Goal: Contribute content: Contribute content

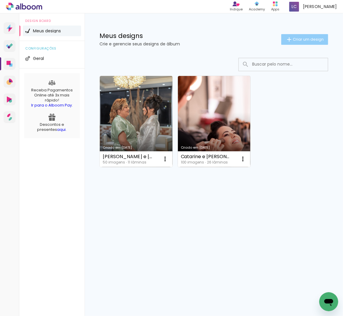
click at [305, 39] on span "Criar um design" at bounding box center [307, 39] width 31 height 4
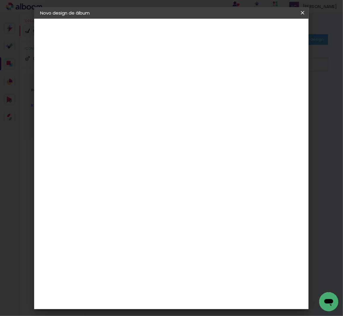
click at [304, 11] on iron-icon at bounding box center [302, 13] width 7 height 6
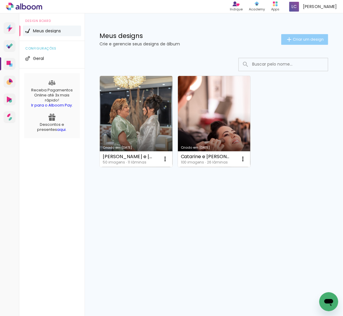
click at [307, 40] on span "Criar um design" at bounding box center [307, 39] width 31 height 4
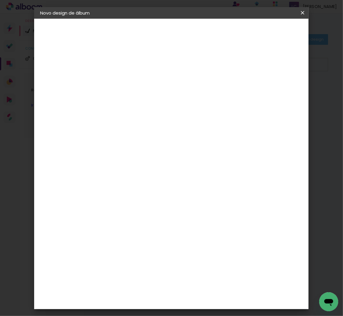
click at [137, 78] on input at bounding box center [137, 79] width 0 height 9
type input "[PERSON_NAME] e [PERSON_NAME]"
type paper-input "[PERSON_NAME] e [PERSON_NAME]"
click at [0, 0] on slot "Avançar" at bounding box center [0, 0] width 0 height 0
click at [174, 116] on div at bounding box center [152, 116] width 60 height 1
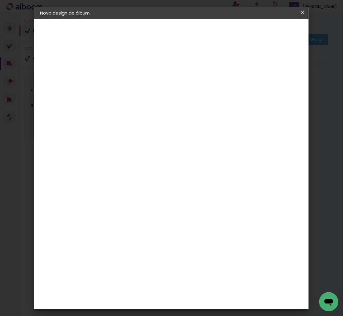
type input "lui"
type paper-input "lui"
click at [172, 132] on div "[PERSON_NAME]" at bounding box center [152, 133] width 39 height 5
click at [0, 0] on slot "Avançar" at bounding box center [0, 0] width 0 height 0
click at [167, 108] on div at bounding box center [152, 108] width 30 height 1
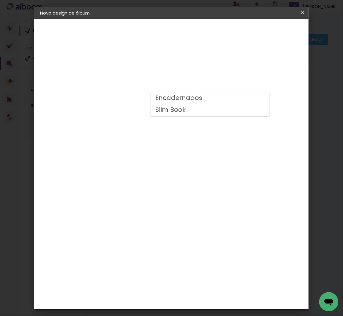
click at [0, 0] on slot "Encadernados" at bounding box center [0, 0] width 0 height 0
type input "Encadernados"
click at [175, 260] on span "25 x 50" at bounding box center [163, 266] width 28 height 12
click at [0, 0] on slot "Avançar" at bounding box center [0, 0] width 0 height 0
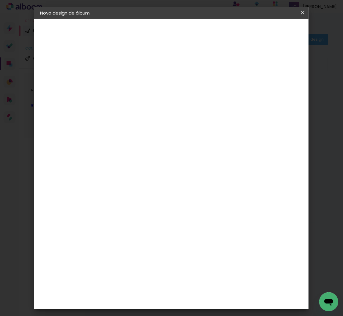
click at [265, 31] on span "Iniciar design" at bounding box center [253, 33] width 21 height 8
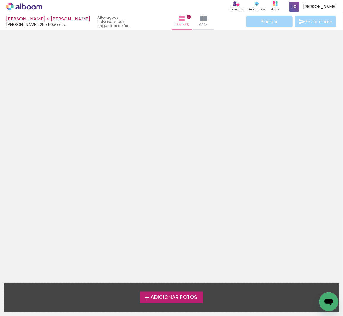
click at [153, 298] on span "Adicionar Fotos" at bounding box center [173, 297] width 47 height 5
click at [0, 0] on input "file" at bounding box center [0, 0] width 0 height 0
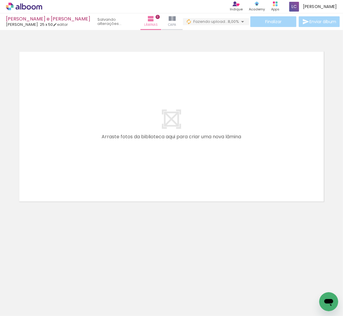
click at [229, 21] on span "8,00%" at bounding box center [232, 22] width 11 height 6
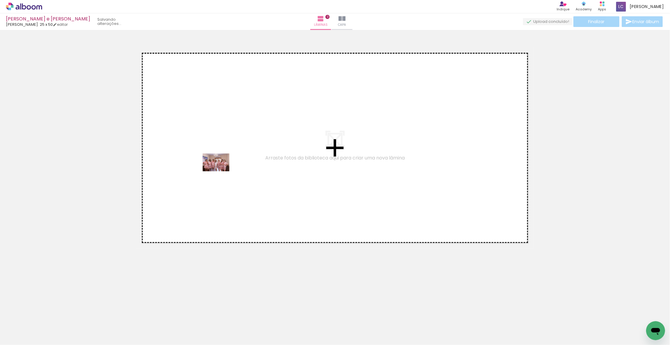
drag, startPoint x: 63, startPoint y: 324, endPoint x: 220, endPoint y: 171, distance: 218.6
click at [220, 171] on quentale-workspace at bounding box center [335, 172] width 670 height 345
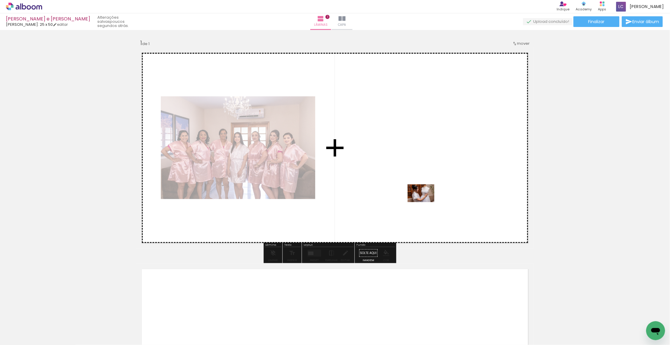
drag, startPoint x: 96, startPoint y: 324, endPoint x: 444, endPoint y: 180, distance: 377.0
click at [342, 180] on quentale-workspace at bounding box center [335, 172] width 670 height 345
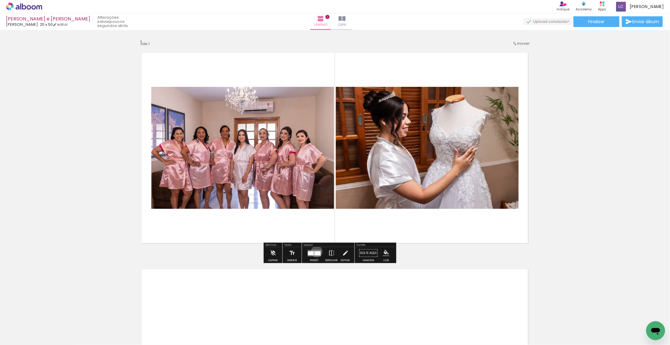
click at [319, 252] on div at bounding box center [317, 253] width 6 height 4
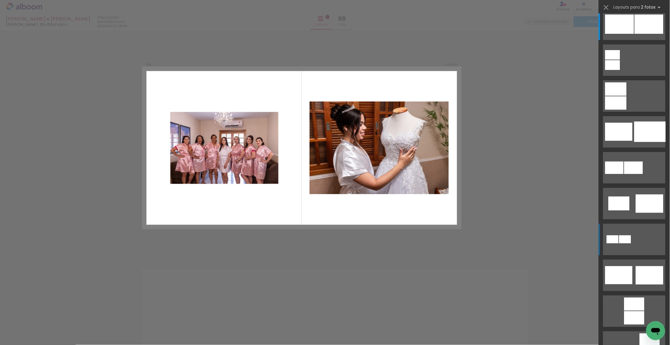
scroll to position [54, 0]
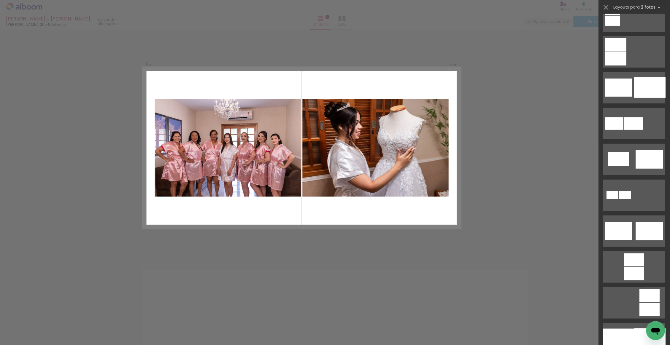
click at [241, 274] on div "Confirmar Cancelar" at bounding box center [335, 253] width 670 height 447
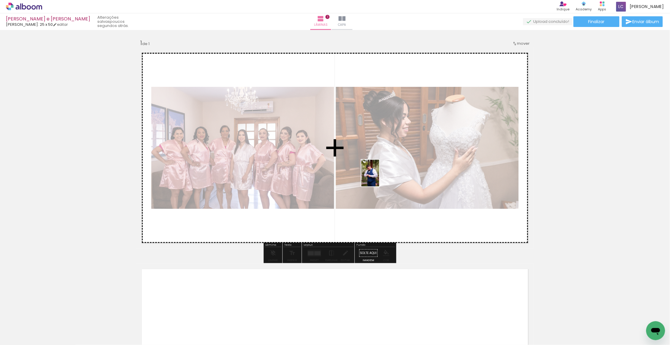
drag, startPoint x: 127, startPoint y: 322, endPoint x: 410, endPoint y: 162, distance: 324.4
click at [342, 162] on quentale-workspace at bounding box center [335, 172] width 670 height 345
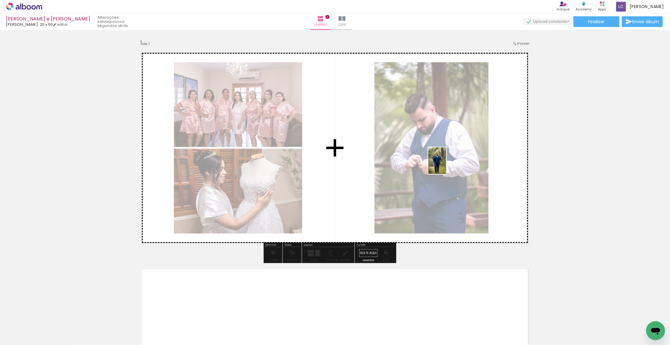
drag, startPoint x: 165, startPoint y: 324, endPoint x: 462, endPoint y: 141, distance: 348.6
click at [342, 141] on quentale-workspace at bounding box center [335, 172] width 670 height 345
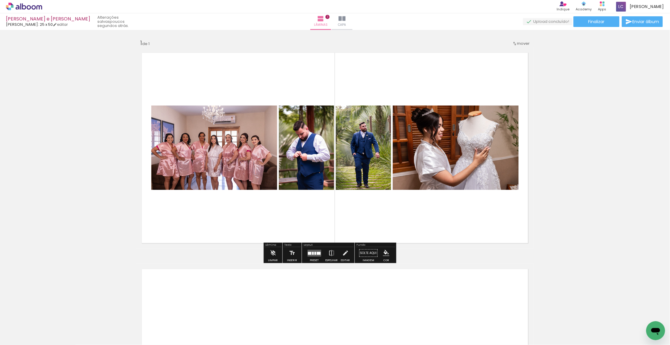
click at [319, 256] on quentale-layouter at bounding box center [315, 253] width 14 height 7
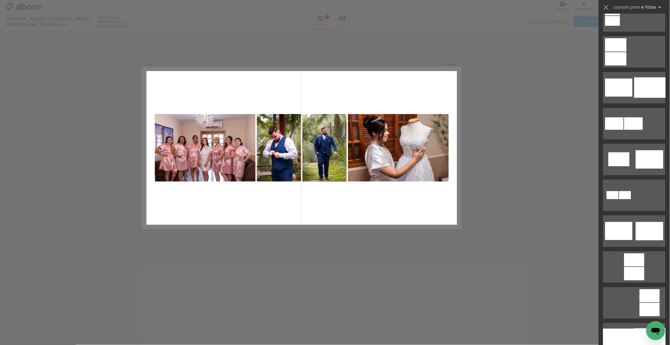
scroll to position [0, 0]
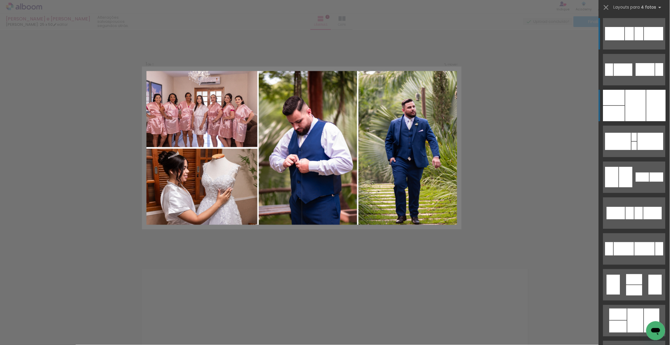
click at [342, 106] on div at bounding box center [635, 105] width 20 height 31
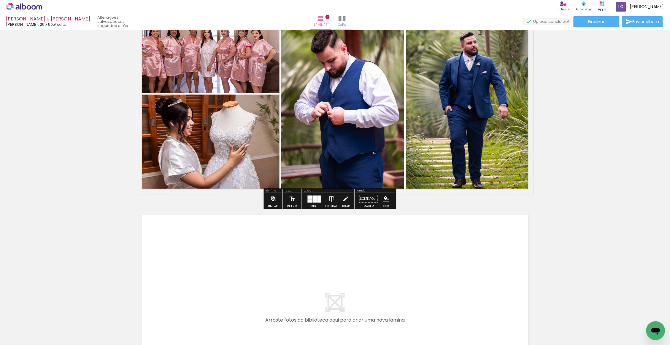
scroll to position [178, 0]
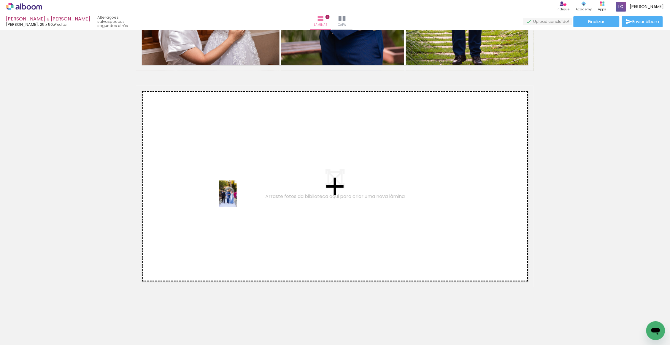
drag, startPoint x: 222, startPoint y: 327, endPoint x: 237, endPoint y: 198, distance: 129.5
click at [237, 198] on quentale-workspace at bounding box center [335, 172] width 670 height 345
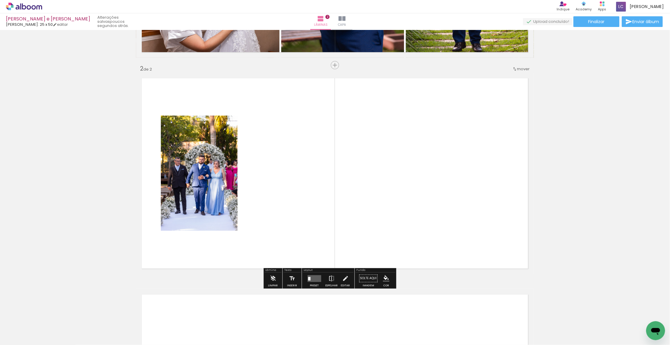
scroll to position [195, 0]
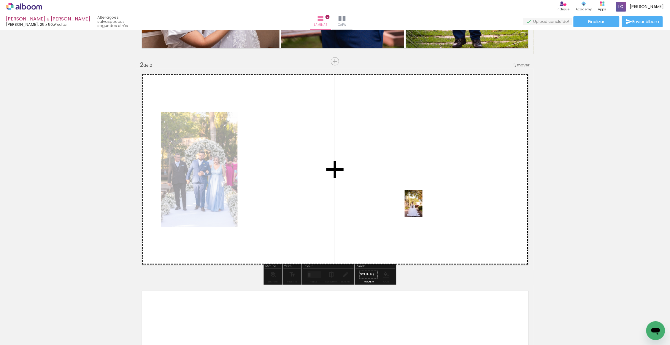
drag, startPoint x: 260, startPoint y: 330, endPoint x: 424, endPoint y: 206, distance: 204.8
click at [342, 206] on quentale-workspace at bounding box center [335, 172] width 670 height 345
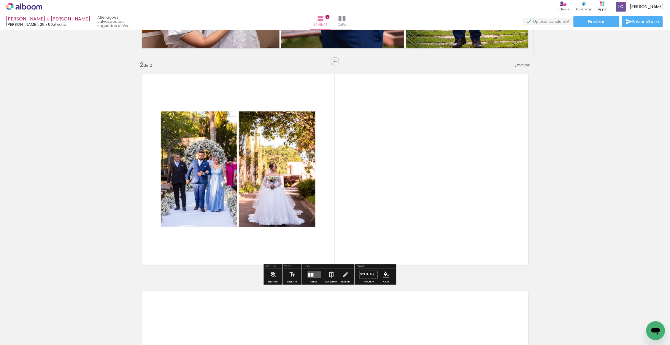
click at [319, 276] on quentale-layouter at bounding box center [315, 274] width 14 height 7
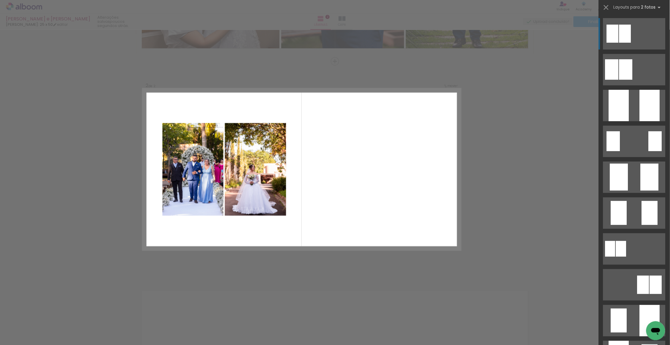
scroll to position [195, 0]
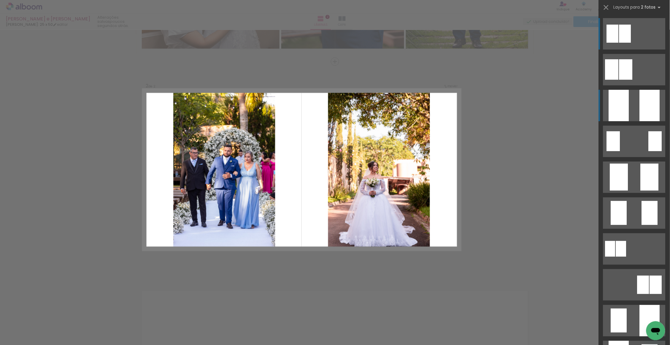
click at [342, 96] on div at bounding box center [649, 105] width 20 height 31
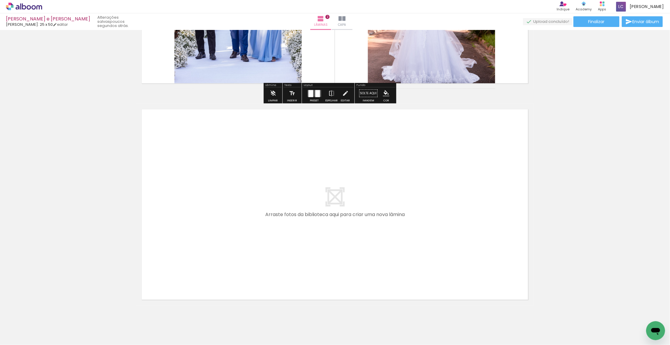
scroll to position [392, 0]
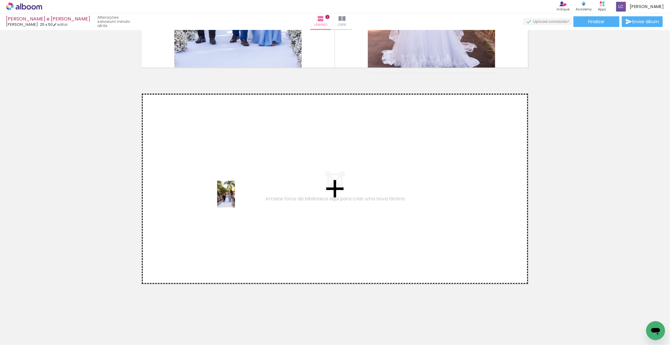
drag, startPoint x: 321, startPoint y: 329, endPoint x: 233, endPoint y: 195, distance: 160.0
click at [233, 195] on quentale-workspace at bounding box center [335, 172] width 670 height 345
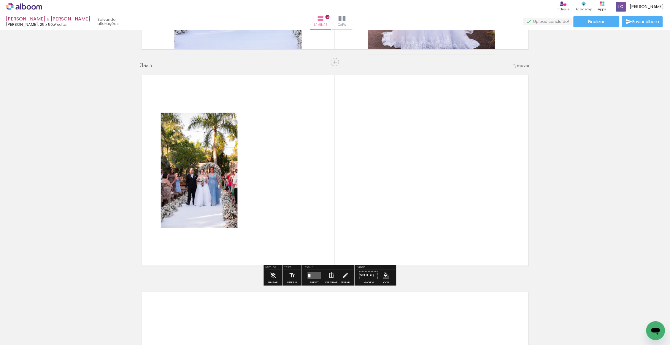
scroll to position [411, 0]
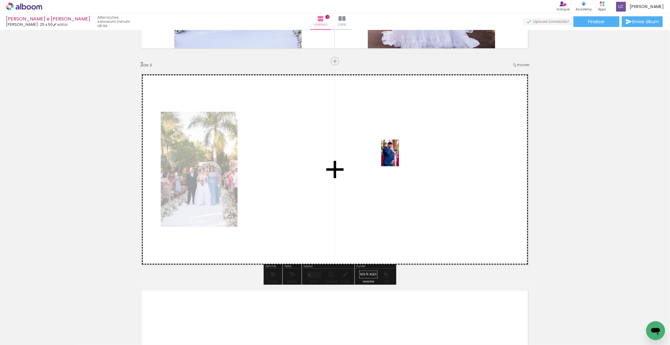
drag, startPoint x: 298, startPoint y: 328, endPoint x: 400, endPoint y: 157, distance: 198.9
click at [342, 157] on quentale-workspace at bounding box center [335, 172] width 670 height 345
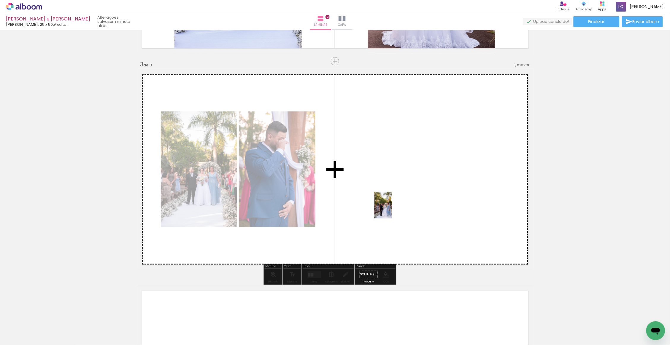
drag, startPoint x: 358, startPoint y: 328, endPoint x: 390, endPoint y: 206, distance: 125.7
click at [342, 206] on quentale-workspace at bounding box center [335, 172] width 670 height 345
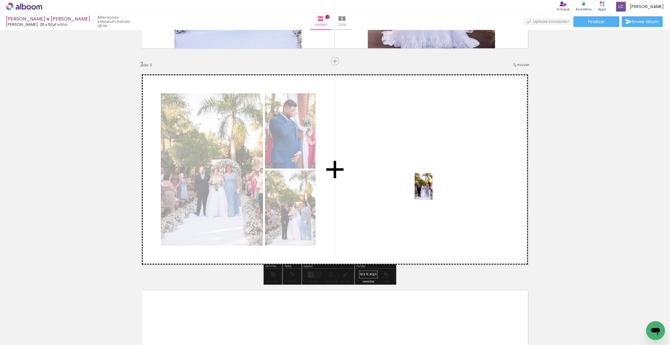
drag, startPoint x: 390, startPoint y: 329, endPoint x: 434, endPoint y: 179, distance: 155.4
click at [342, 179] on quentale-workspace at bounding box center [335, 172] width 670 height 345
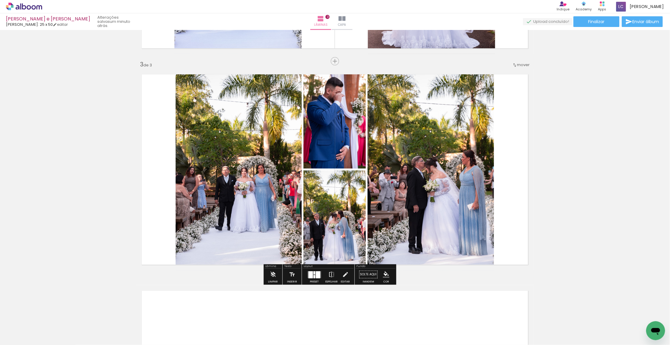
click at [315, 278] on div at bounding box center [314, 276] width 2 height 3
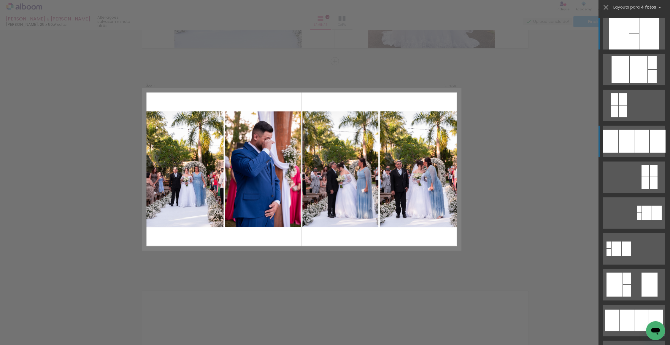
click at [342, 138] on div at bounding box center [641, 141] width 15 height 23
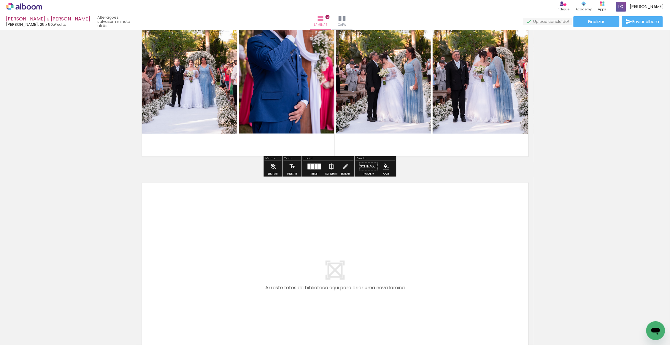
scroll to position [571, 0]
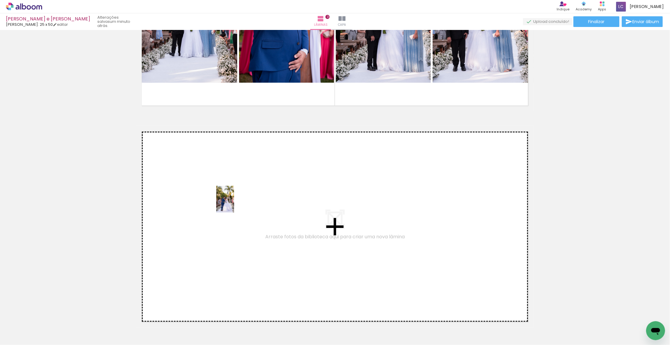
drag, startPoint x: 432, startPoint y: 329, endPoint x: 234, endPoint y: 204, distance: 234.8
click at [234, 204] on quentale-workspace at bounding box center [335, 172] width 670 height 345
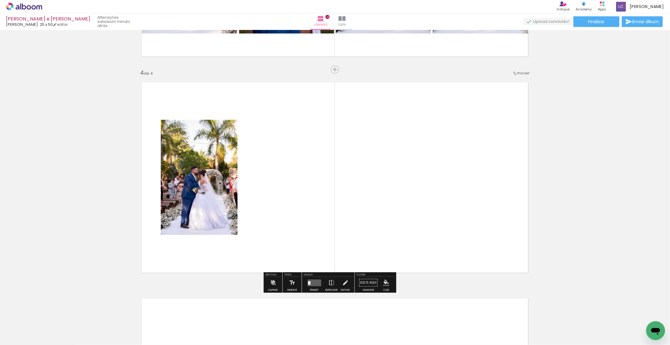
scroll to position [628, 0]
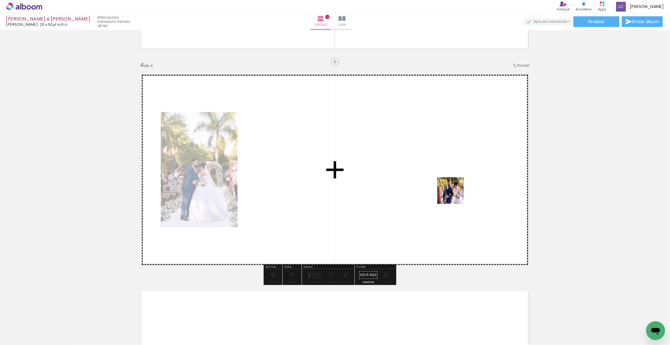
drag, startPoint x: 461, startPoint y: 327, endPoint x: 450, endPoint y: 179, distance: 148.4
click at [342, 179] on quentale-workspace at bounding box center [335, 172] width 670 height 345
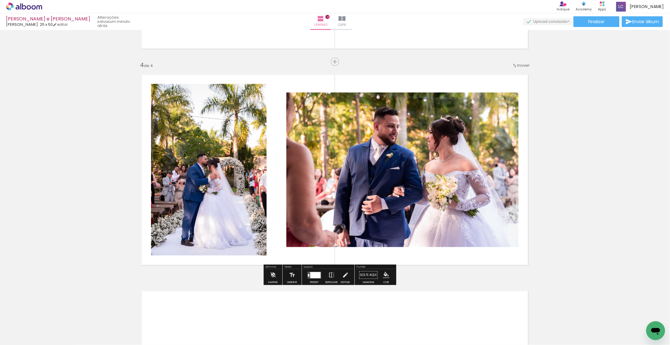
click at [311, 281] on div at bounding box center [314, 275] width 16 height 12
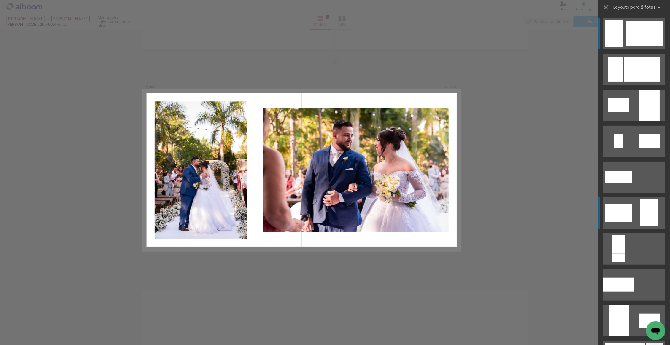
scroll to position [628, 0]
click at [342, 34] on div at bounding box center [644, 33] width 37 height 25
click at [342, 35] on quentale-layouter at bounding box center [634, 33] width 62 height 31
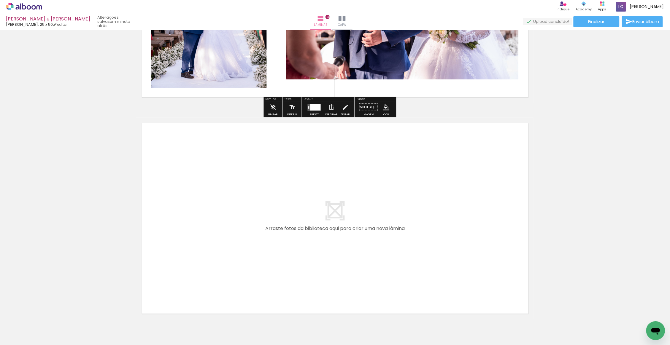
scroll to position [805, 0]
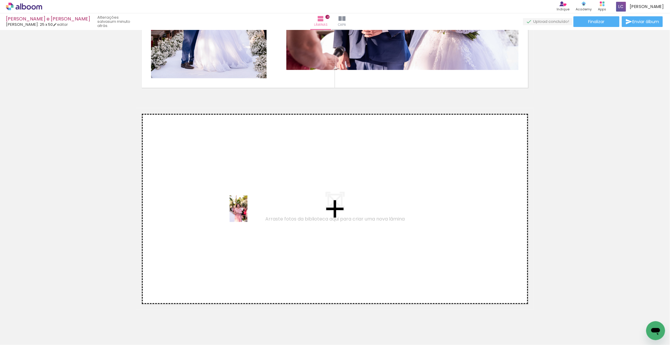
drag, startPoint x: 196, startPoint y: 327, endPoint x: 247, endPoint y: 210, distance: 127.8
click at [247, 210] on quentale-workspace at bounding box center [335, 172] width 670 height 345
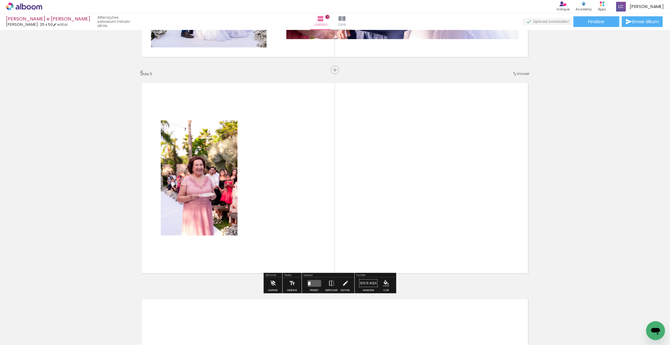
scroll to position [844, 0]
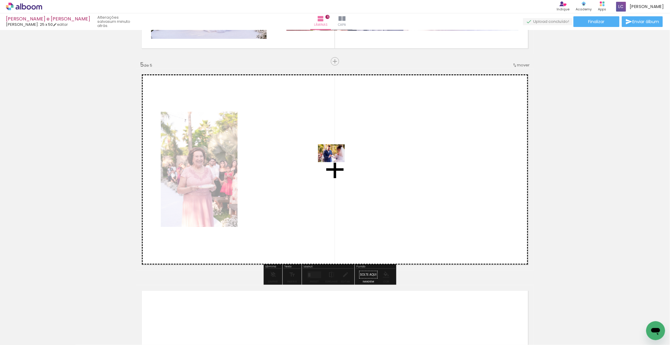
drag, startPoint x: 496, startPoint y: 327, endPoint x: 335, endPoint y: 156, distance: 234.8
click at [335, 156] on quentale-workspace at bounding box center [335, 172] width 670 height 345
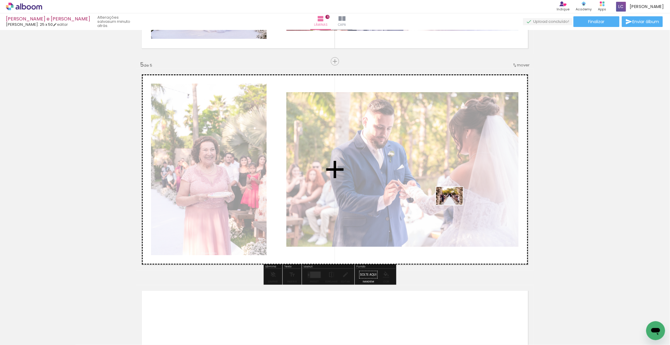
drag, startPoint x: 533, startPoint y: 335, endPoint x: 449, endPoint y: 192, distance: 165.0
click at [342, 192] on quentale-workspace at bounding box center [335, 172] width 670 height 345
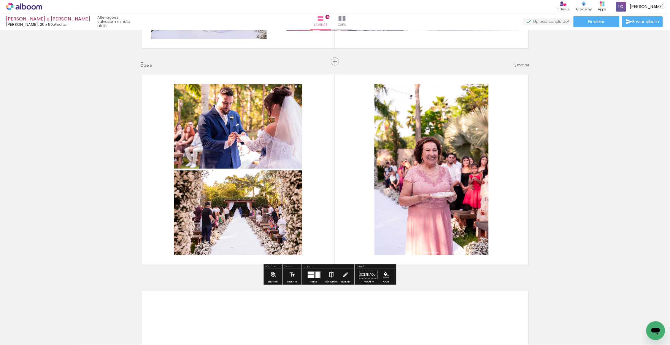
click at [313, 277] on div at bounding box center [311, 276] width 6 height 3
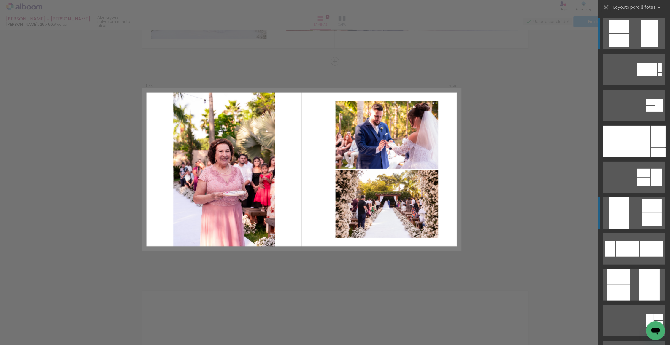
click at [342, 219] on div at bounding box center [652, 219] width 20 height 13
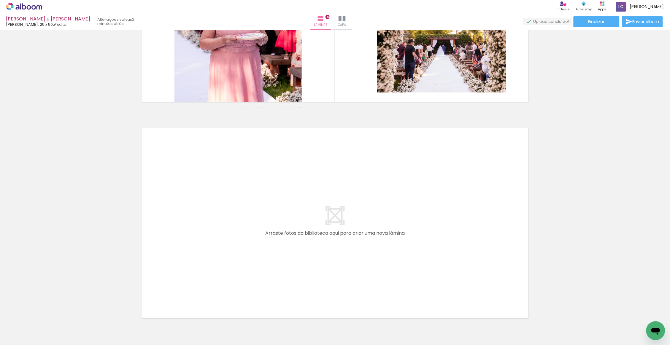
scroll to position [0, 426]
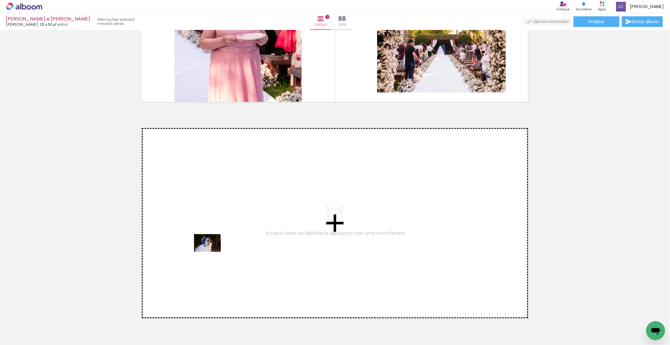
drag, startPoint x: 135, startPoint y: 329, endPoint x: 218, endPoint y: 239, distance: 122.4
click at [218, 239] on quentale-workspace at bounding box center [335, 172] width 670 height 345
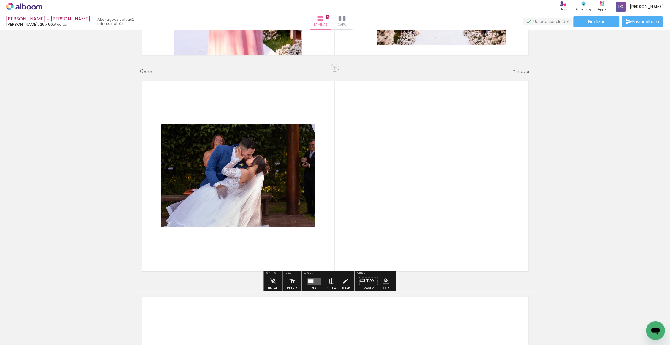
scroll to position [1061, 0]
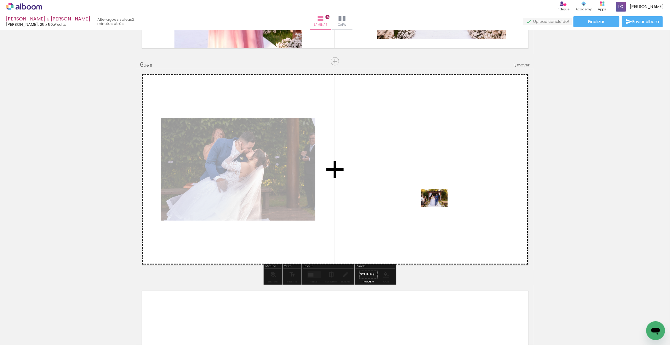
drag, startPoint x: 198, startPoint y: 328, endPoint x: 443, endPoint y: 206, distance: 274.2
click at [342, 206] on quentale-workspace at bounding box center [335, 172] width 670 height 345
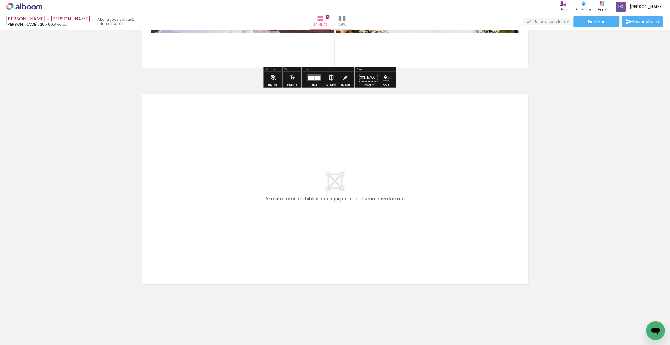
scroll to position [1260, 0]
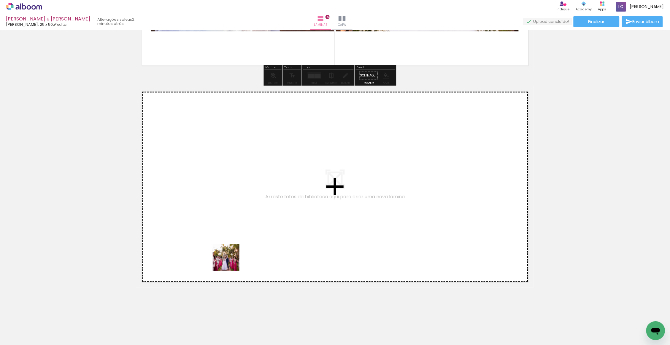
drag, startPoint x: 165, startPoint y: 329, endPoint x: 246, endPoint y: 231, distance: 127.0
click at [246, 231] on quentale-workspace at bounding box center [335, 172] width 670 height 345
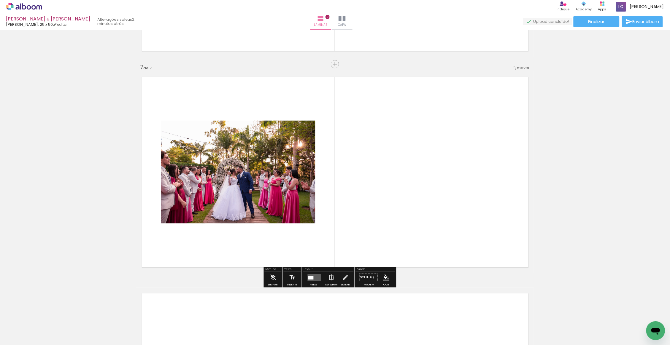
scroll to position [1277, 0]
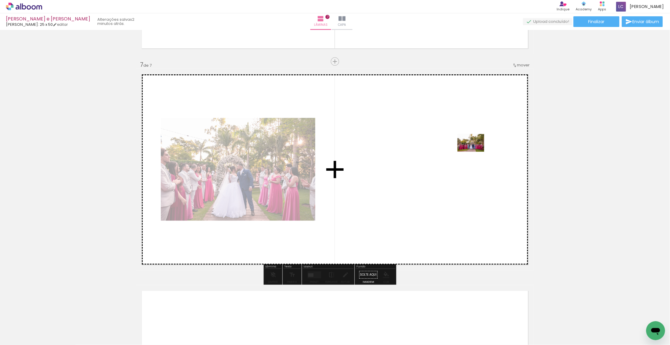
drag, startPoint x: 262, startPoint y: 326, endPoint x: 475, endPoint y: 152, distance: 274.8
click at [342, 152] on quentale-workspace at bounding box center [335, 172] width 670 height 345
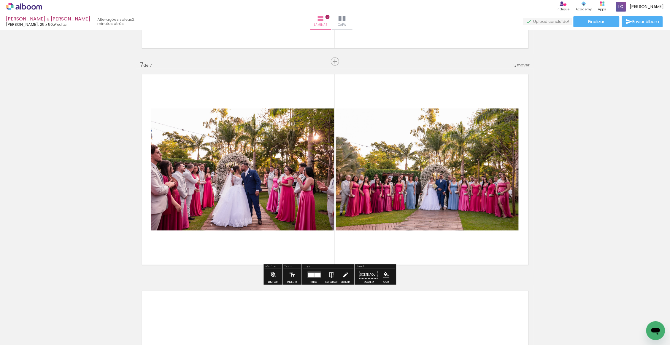
click at [342, 276] on iron-icon at bounding box center [345, 275] width 7 height 12
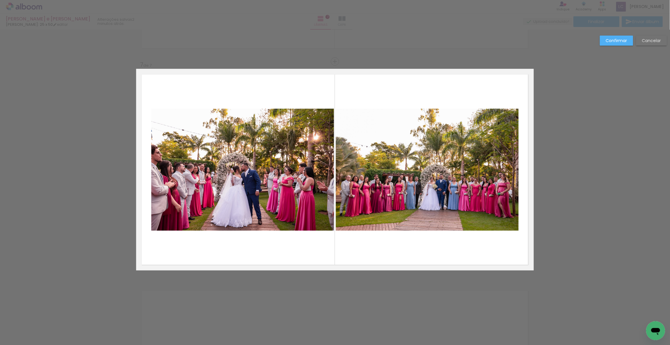
click at [342, 36] on paper-button "Cancelar" at bounding box center [651, 41] width 31 height 10
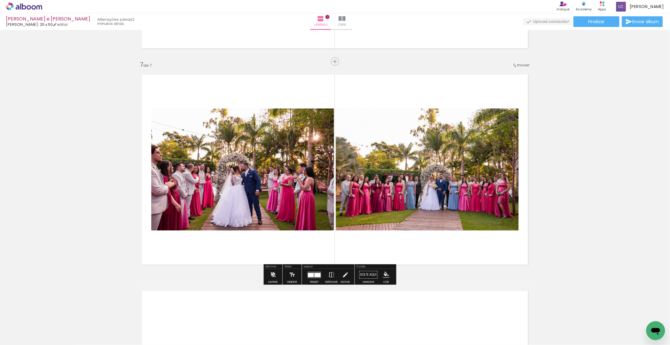
click at [274, 279] on iron-icon at bounding box center [273, 275] width 7 height 12
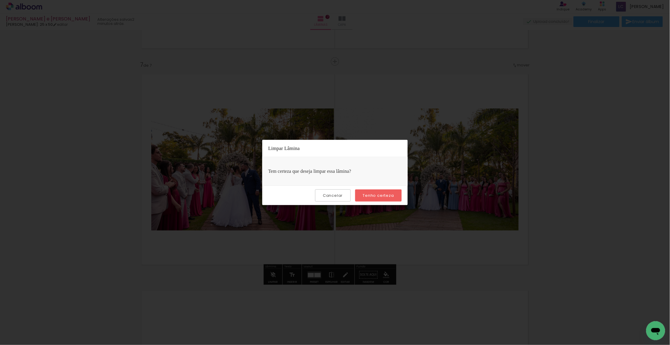
click at [342, 200] on paper-button "Tenho certeza" at bounding box center [378, 196] width 47 height 12
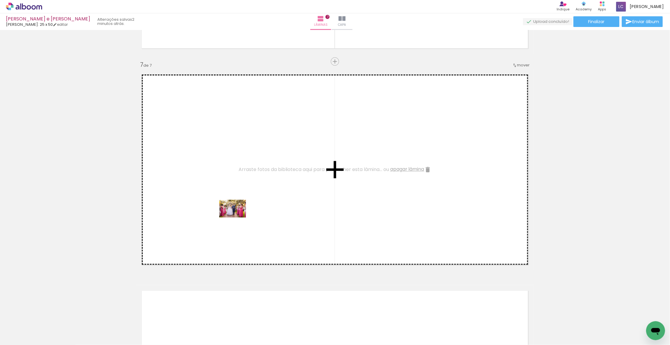
drag, startPoint x: 227, startPoint y: 319, endPoint x: 237, endPoint y: 218, distance: 101.4
click at [237, 218] on quentale-workspace at bounding box center [335, 172] width 670 height 345
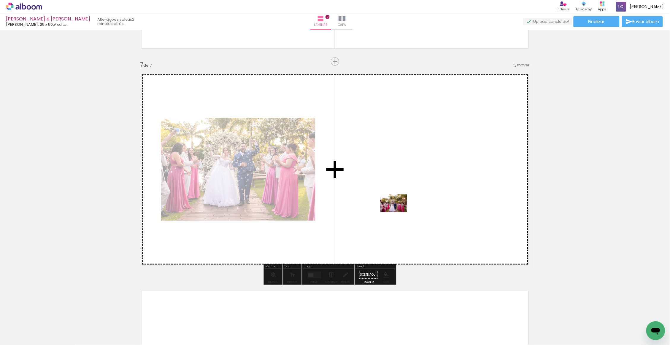
drag, startPoint x: 169, startPoint y: 327, endPoint x: 414, endPoint y: 203, distance: 273.9
click at [342, 203] on quentale-workspace at bounding box center [335, 172] width 670 height 345
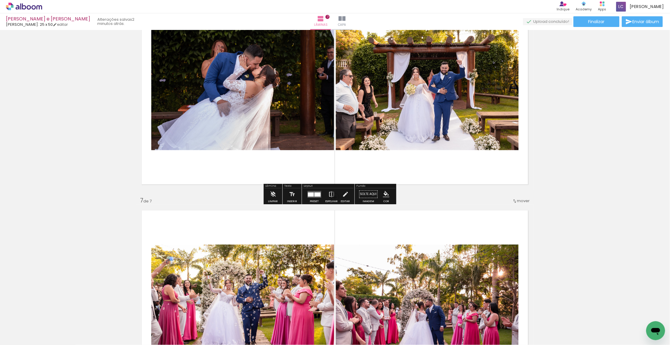
scroll to position [1112, 0]
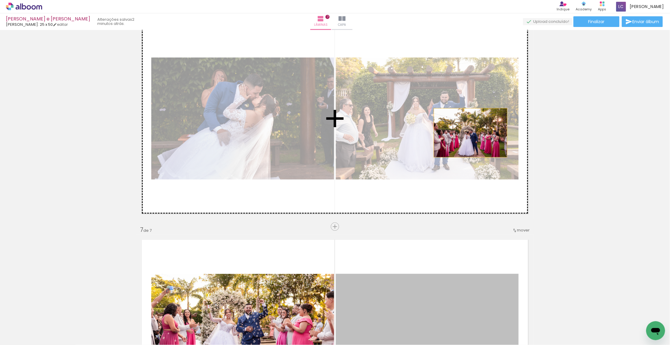
drag, startPoint x: 458, startPoint y: 291, endPoint x: 468, endPoint y: 133, distance: 158.4
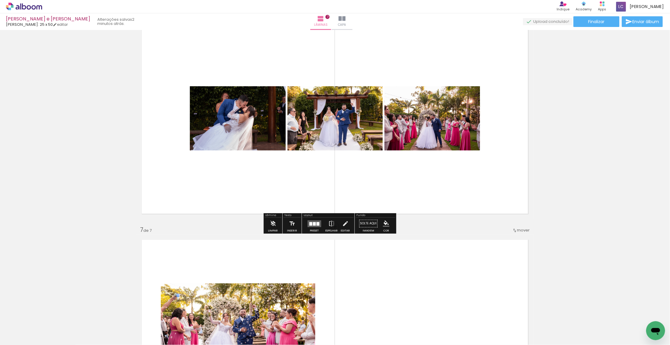
click at [0, 0] on slot at bounding box center [0, 0] width 0 height 0
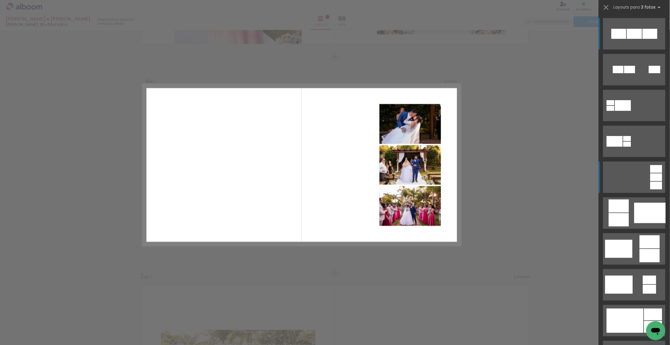
scroll to position [1061, 0]
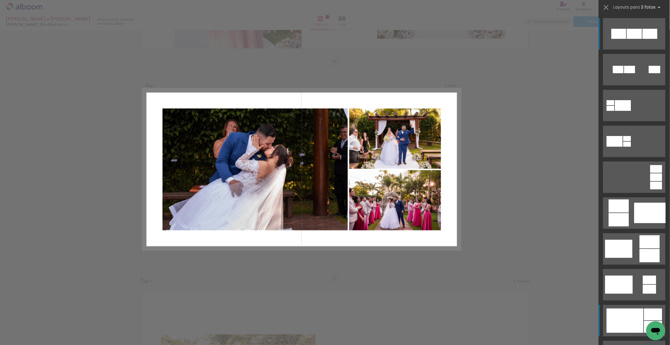
click at [342, 311] on div at bounding box center [625, 321] width 37 height 24
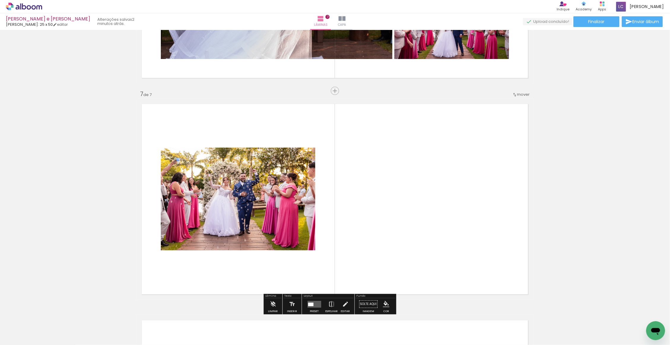
scroll to position [1281, 0]
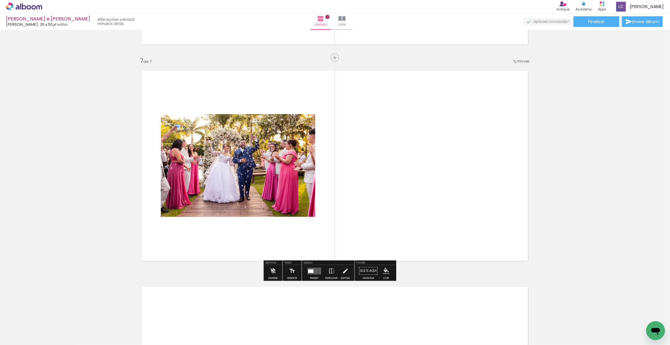
click at [313, 274] on quentale-layouter at bounding box center [315, 271] width 14 height 7
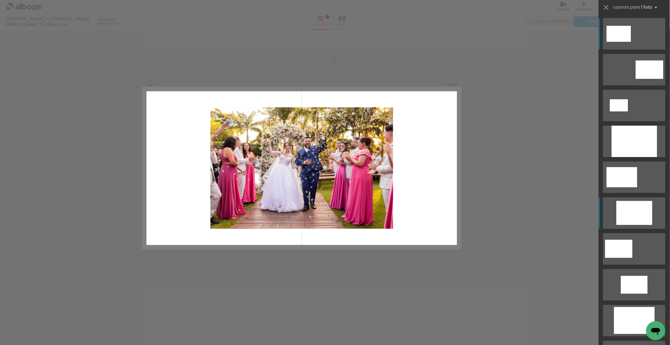
scroll to position [1277, 0]
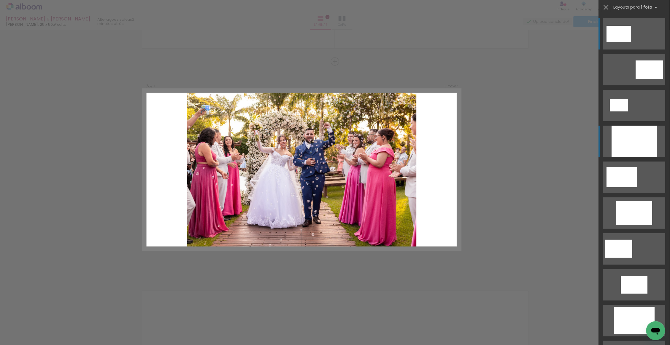
click at [342, 140] on div at bounding box center [634, 141] width 45 height 31
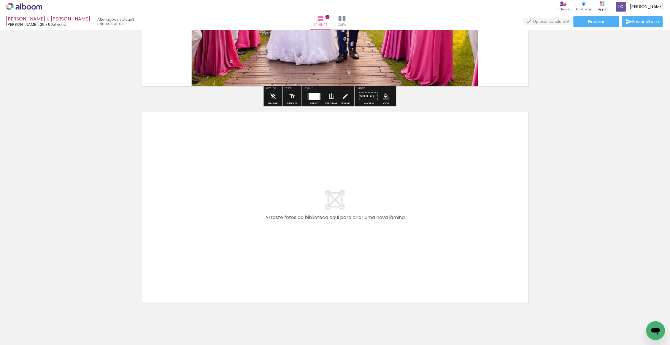
scroll to position [1477, 0]
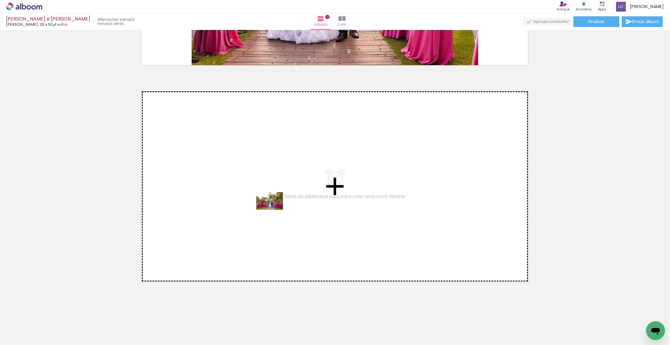
drag, startPoint x: 267, startPoint y: 325, endPoint x: 274, endPoint y: 179, distance: 146.4
click at [274, 179] on quentale-workspace at bounding box center [335, 172] width 670 height 345
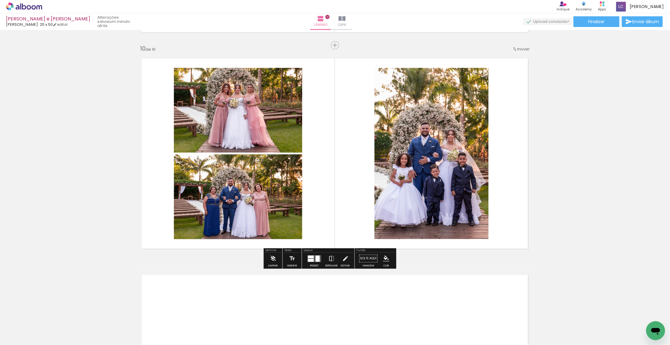
scroll to position [2095, 0]
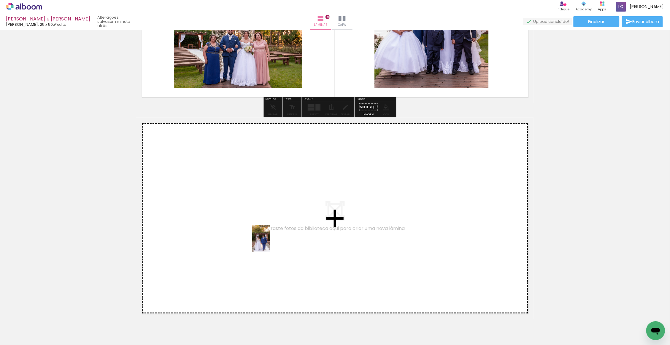
drag, startPoint x: 462, startPoint y: 325, endPoint x: 268, endPoint y: 242, distance: 211.9
click at [268, 242] on quentale-workspace at bounding box center [335, 172] width 670 height 345
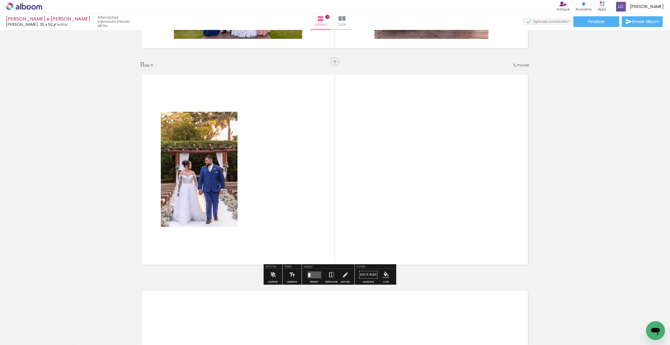
scroll to position [2143, 0]
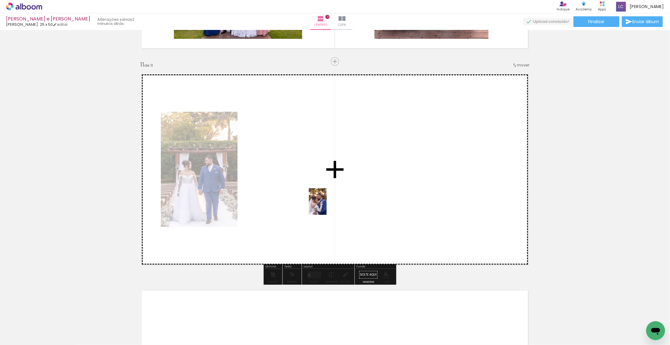
drag, startPoint x: 367, startPoint y: 331, endPoint x: 313, endPoint y: 184, distance: 157.2
click at [313, 184] on quentale-workspace at bounding box center [335, 172] width 670 height 345
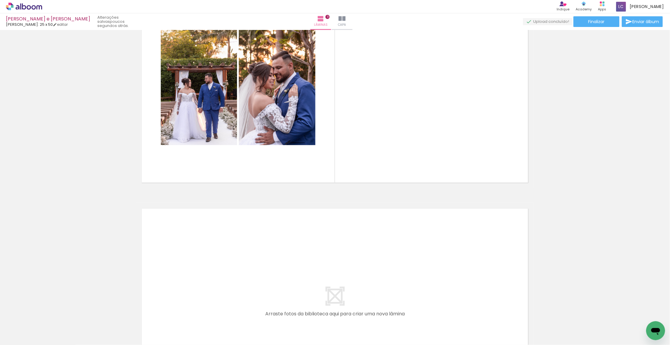
scroll to position [2328, 0]
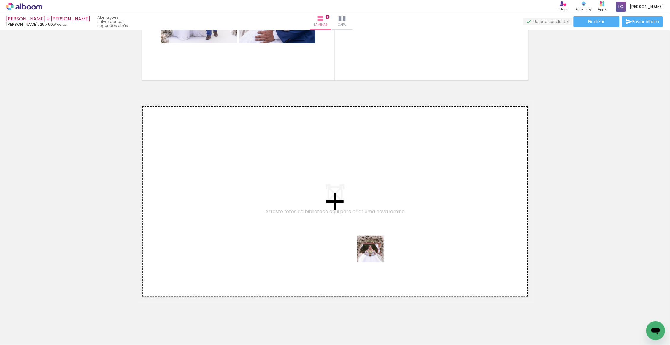
drag, startPoint x: 606, startPoint y: 329, endPoint x: 317, endPoint y: 243, distance: 301.8
click at [317, 243] on quentale-workspace at bounding box center [335, 172] width 670 height 345
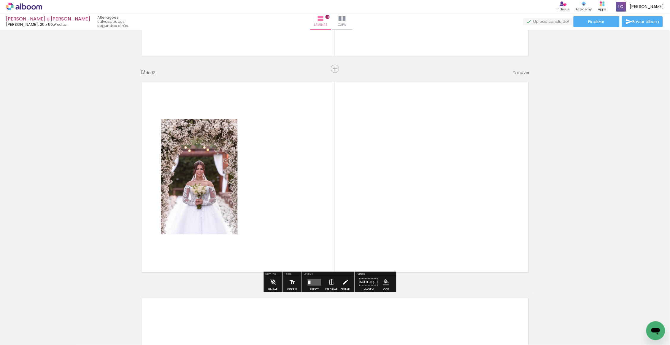
scroll to position [2360, 0]
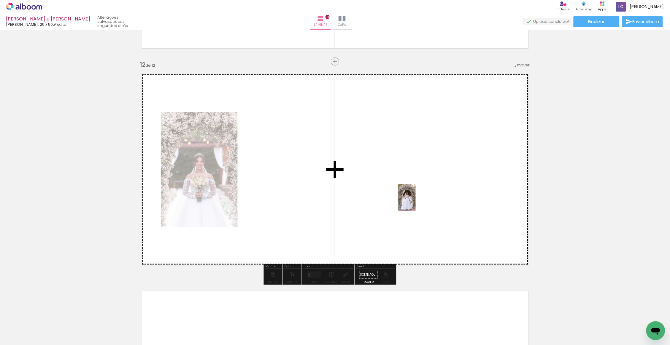
drag, startPoint x: 638, startPoint y: 321, endPoint x: 373, endPoint y: 177, distance: 301.5
click at [373, 177] on quentale-workspace at bounding box center [335, 172] width 670 height 345
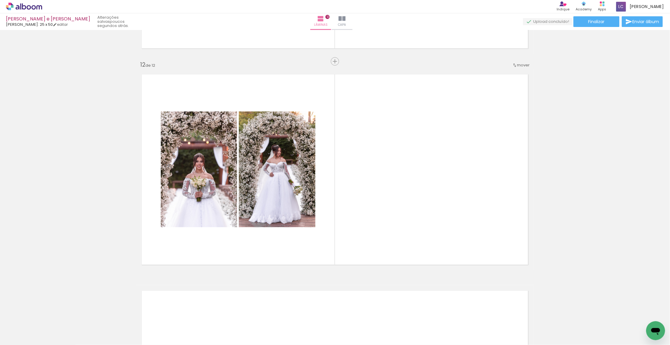
scroll to position [0, 1035]
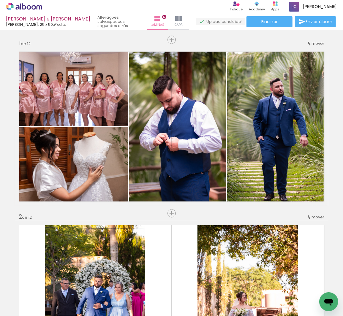
scroll to position [0, 1035]
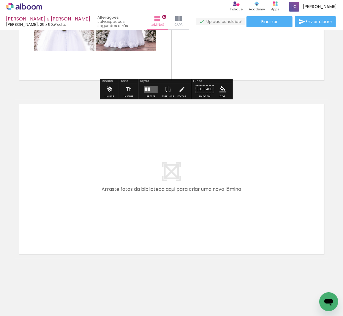
click at [23, 299] on input "Todas as fotos" at bounding box center [16, 297] width 23 height 5
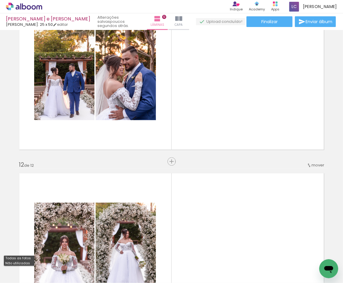
scroll to position [1786, 0]
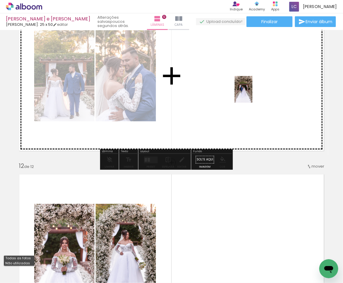
drag, startPoint x: 221, startPoint y: 275, endPoint x: 252, endPoint y: 94, distance: 184.2
click at [252, 94] on quentale-workspace at bounding box center [171, 141] width 343 height 283
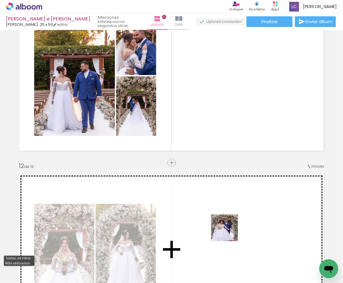
drag, startPoint x: 287, startPoint y: 271, endPoint x: 220, endPoint y: 228, distance: 79.4
click at [220, 228] on quentale-workspace at bounding box center [171, 141] width 343 height 283
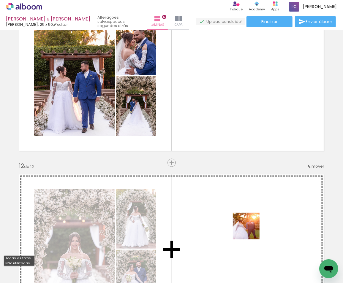
drag, startPoint x: 254, startPoint y: 262, endPoint x: 249, endPoint y: 220, distance: 42.1
click at [249, 220] on quentale-workspace at bounding box center [171, 141] width 343 height 283
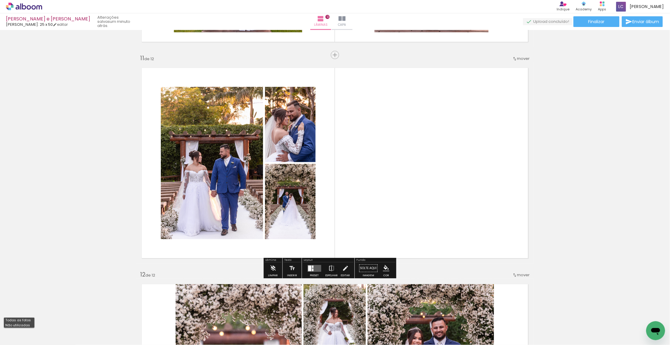
scroll to position [2161, 0]
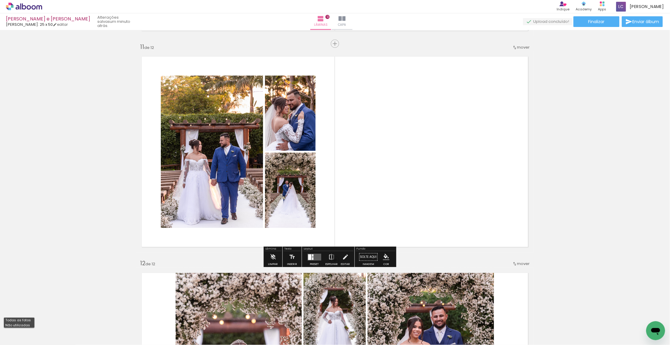
click at [316, 261] on div at bounding box center [314, 257] width 16 height 12
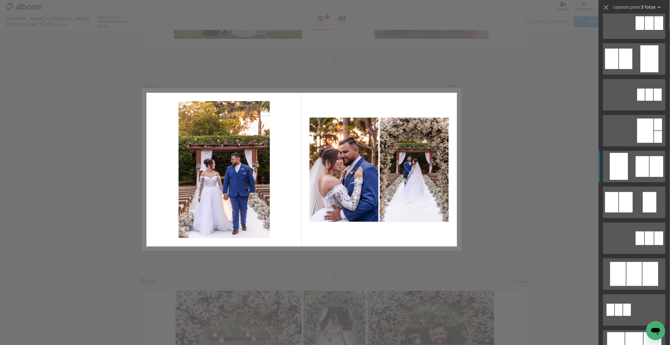
scroll to position [136, 0]
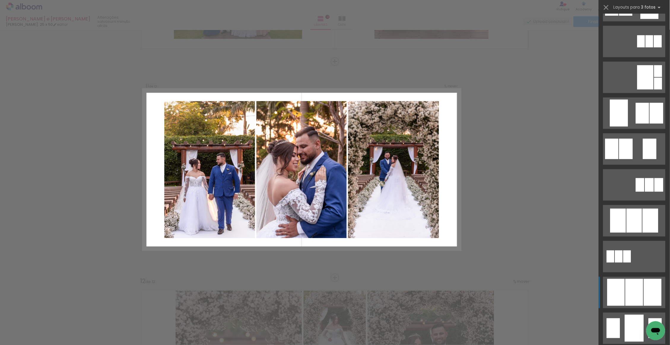
click at [342, 295] on div at bounding box center [653, 292] width 18 height 27
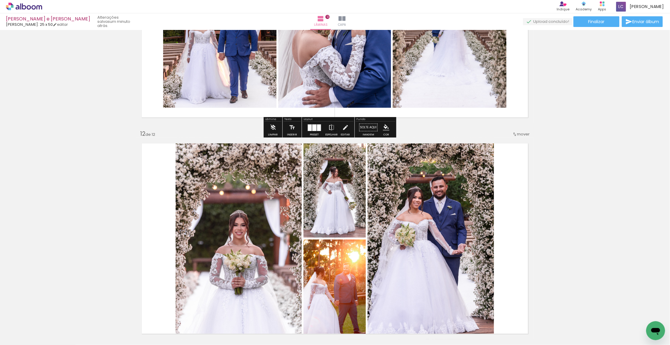
scroll to position [2380, 0]
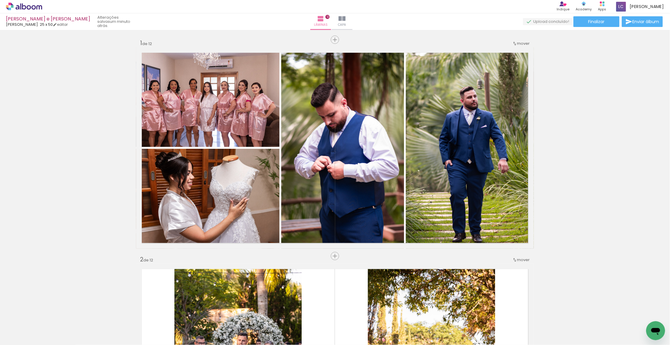
scroll to position [0, 871]
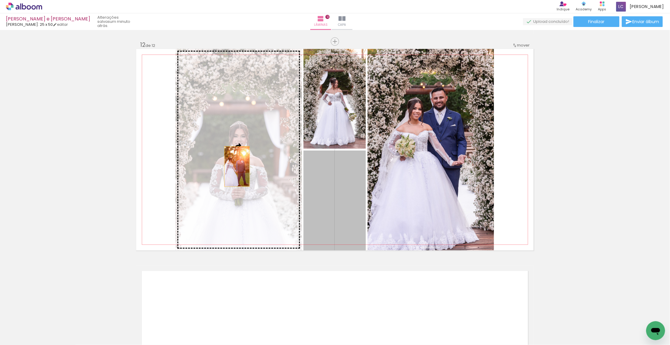
drag, startPoint x: 334, startPoint y: 201, endPoint x: 234, endPoint y: 165, distance: 107.1
click at [0, 0] on slot at bounding box center [0, 0] width 0 height 0
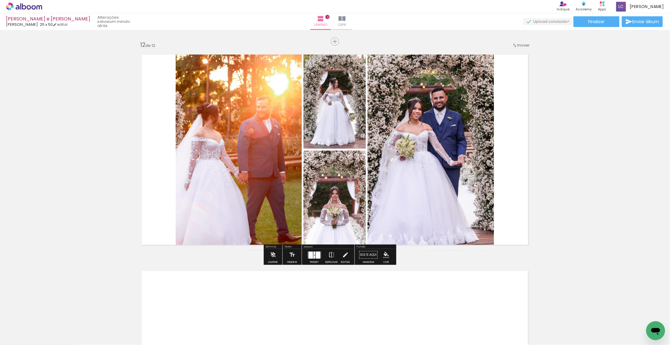
click at [315, 257] on div at bounding box center [314, 256] width 2 height 3
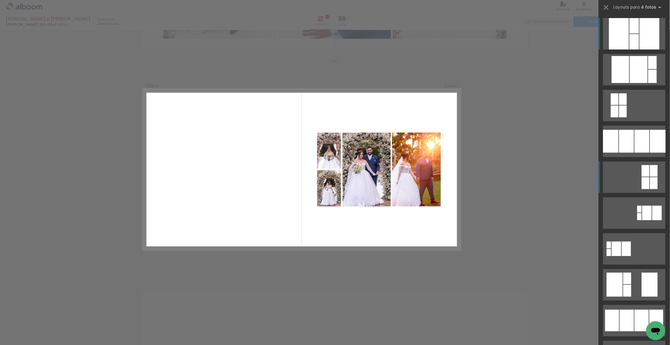
scroll to position [2360, 0]
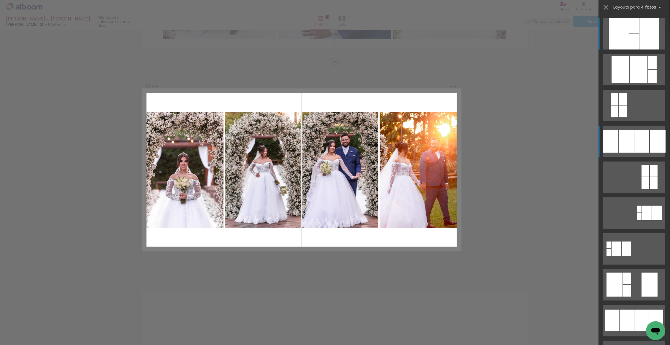
click at [650, 138] on div at bounding box center [658, 141] width 16 height 23
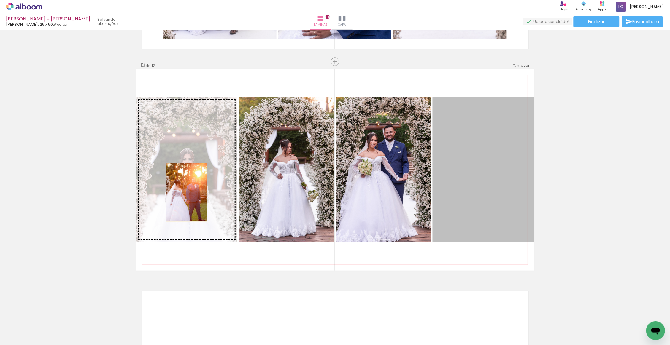
drag, startPoint x: 488, startPoint y: 168, endPoint x: 183, endPoint y: 191, distance: 306.0
click at [0, 0] on slot at bounding box center [0, 0] width 0 height 0
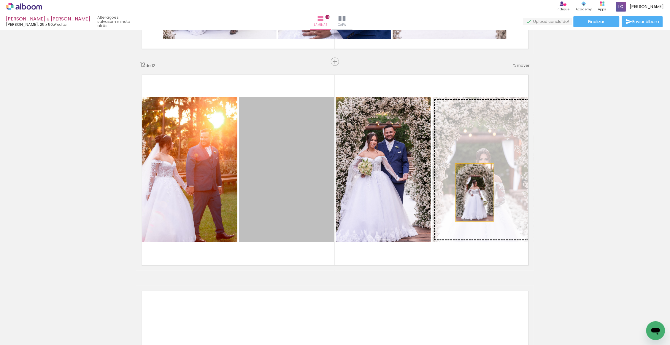
drag, startPoint x: 315, startPoint y: 179, endPoint x: 489, endPoint y: 188, distance: 174.3
click at [0, 0] on slot at bounding box center [0, 0] width 0 height 0
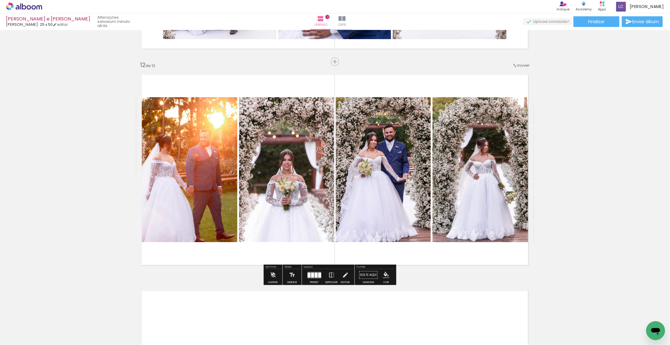
click at [318, 276] on div at bounding box center [316, 275] width 3 height 5
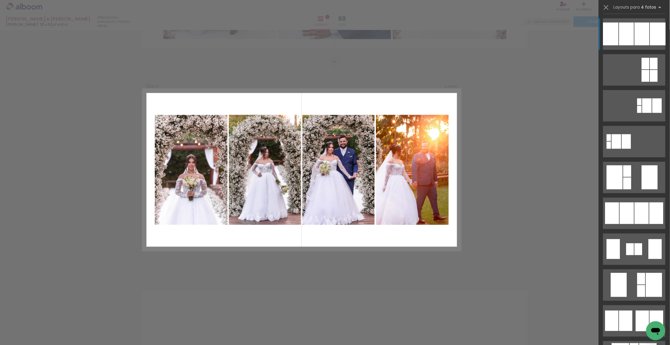
scroll to position [2360, 0]
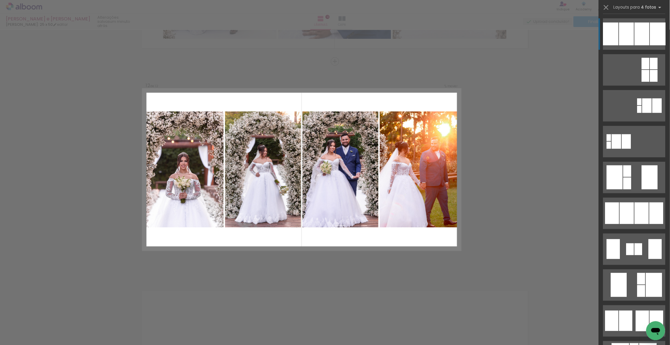
click at [639, 27] on div at bounding box center [641, 34] width 15 height 23
click at [636, 29] on div at bounding box center [641, 34] width 15 height 23
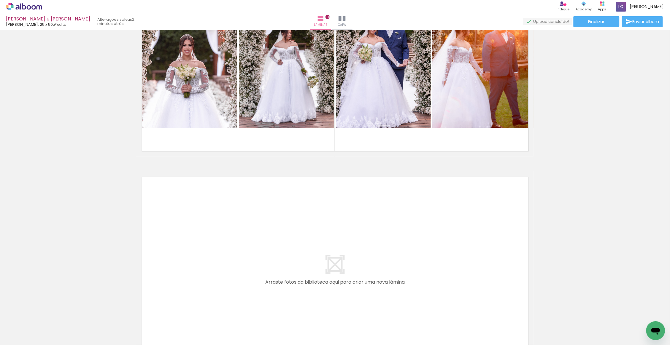
scroll to position [2559, 0]
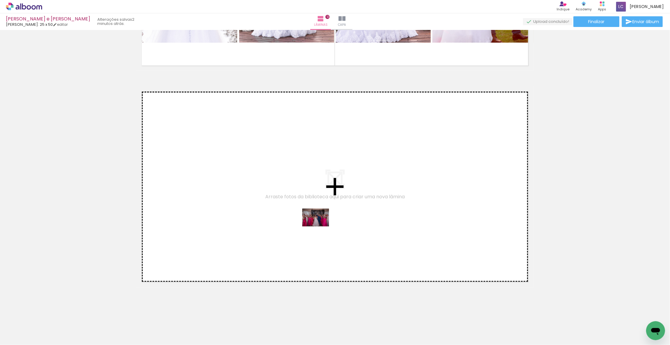
drag, startPoint x: 324, startPoint y: 330, endPoint x: 323, endPoint y: 219, distance: 111.8
click at [323, 219] on quentale-workspace at bounding box center [335, 172] width 670 height 345
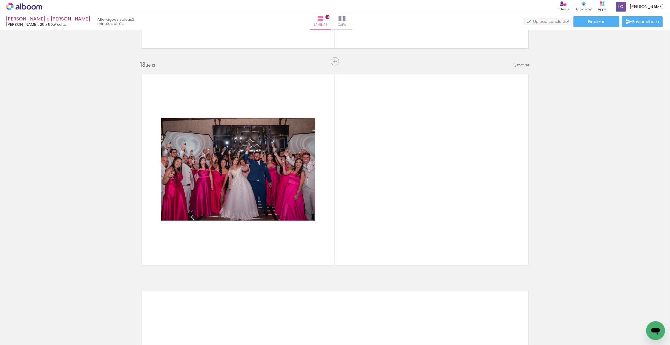
scroll to position [0, 1035]
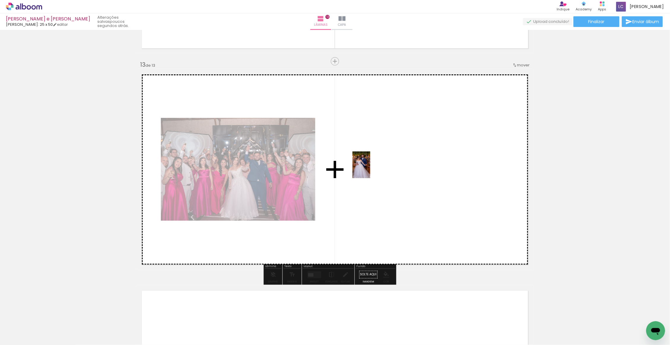
drag, startPoint x: 557, startPoint y: 329, endPoint x: 370, endPoint y: 169, distance: 245.9
click at [370, 169] on quentale-workspace at bounding box center [335, 172] width 670 height 345
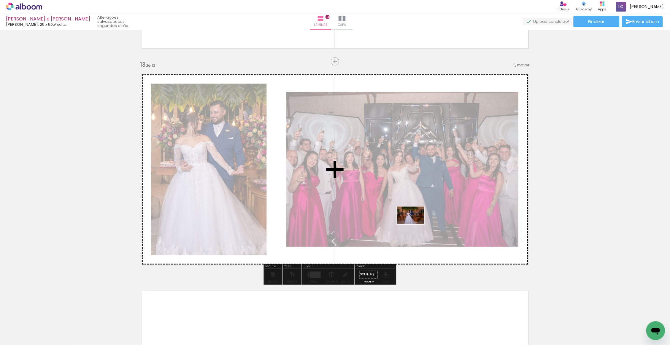
drag, startPoint x: 593, startPoint y: 327, endPoint x: 415, endPoint y: 225, distance: 205.9
click at [415, 225] on quentale-workspace at bounding box center [335, 172] width 670 height 345
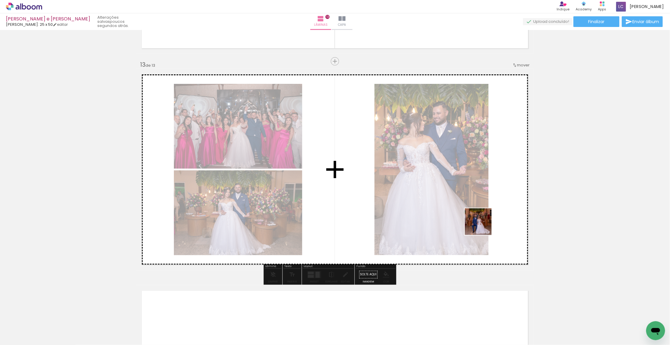
drag, startPoint x: 624, startPoint y: 328, endPoint x: 465, endPoint y: 213, distance: 195.9
click at [465, 213] on quentale-workspace at bounding box center [335, 172] width 670 height 345
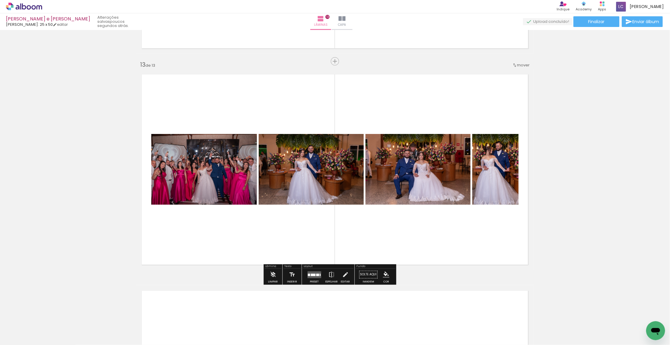
click at [317, 276] on div at bounding box center [317, 275] width 3 height 2
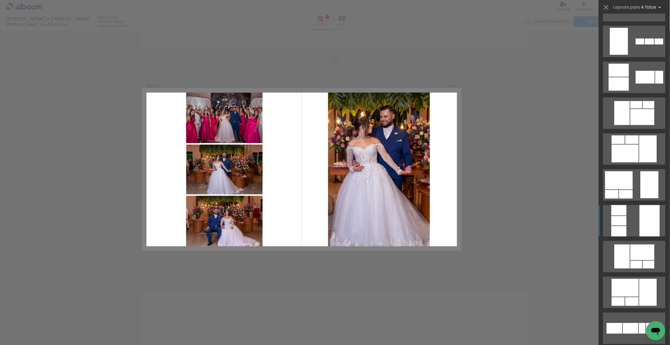
scroll to position [924, 0]
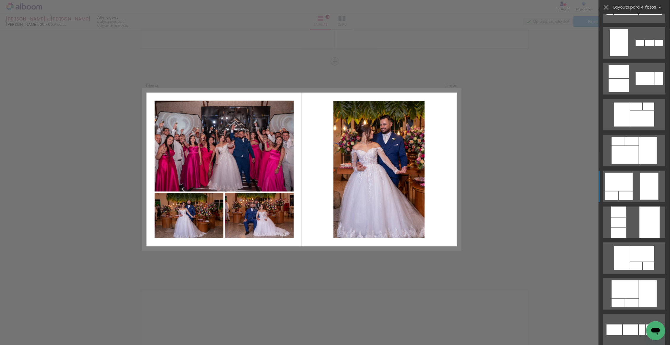
click at [629, 183] on div at bounding box center [619, 182] width 28 height 18
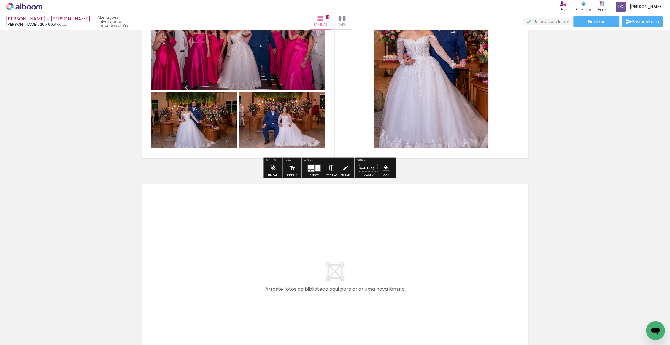
scroll to position [2776, 0]
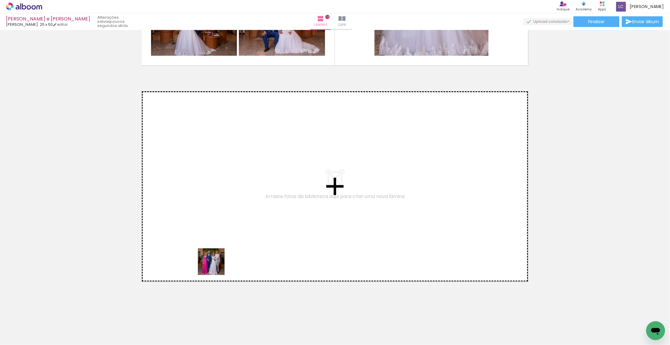
drag, startPoint x: 194, startPoint y: 325, endPoint x: 218, endPoint y: 220, distance: 107.9
click at [218, 220] on quentale-workspace at bounding box center [335, 172] width 670 height 345
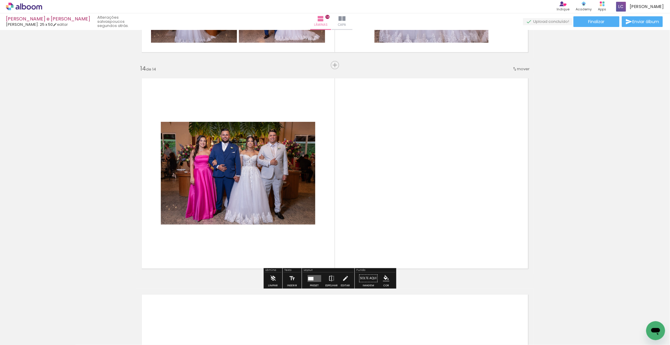
scroll to position [2793, 0]
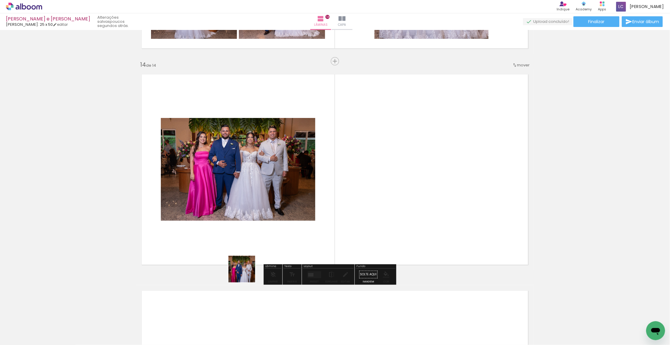
drag, startPoint x: 226, startPoint y: 325, endPoint x: 246, endPoint y: 224, distance: 102.5
click at [246, 224] on quentale-workspace at bounding box center [335, 172] width 670 height 345
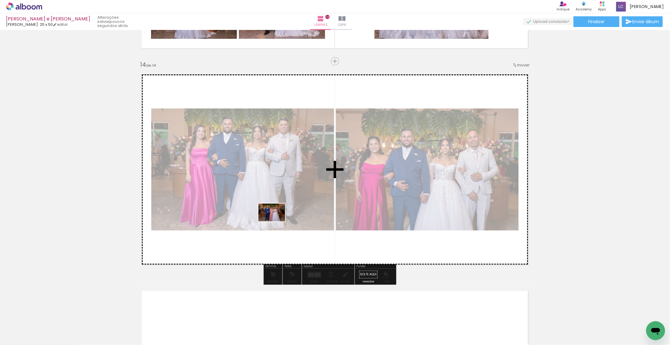
drag, startPoint x: 251, startPoint y: 322, endPoint x: 276, endPoint y: 220, distance: 105.1
click at [276, 220] on quentale-workspace at bounding box center [335, 172] width 670 height 345
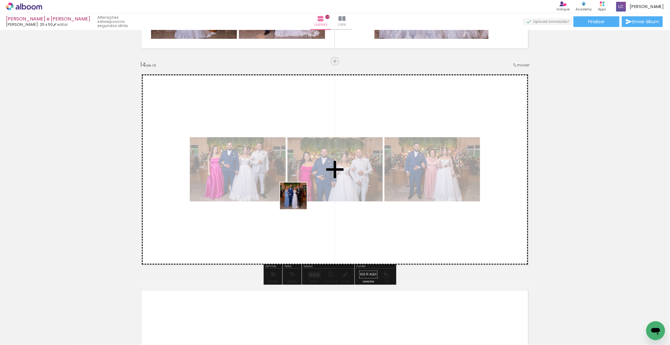
drag, startPoint x: 294, startPoint y: 320, endPoint x: 297, endPoint y: 199, distance: 120.8
click at [297, 199] on quentale-workspace at bounding box center [335, 172] width 670 height 345
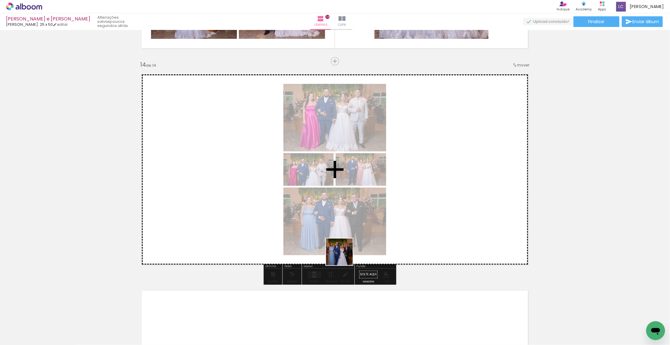
drag, startPoint x: 325, startPoint y: 323, endPoint x: 375, endPoint y: 214, distance: 120.0
click at [375, 214] on quentale-workspace at bounding box center [335, 172] width 670 height 345
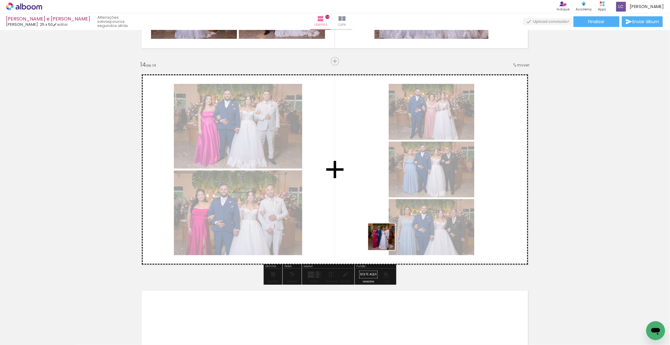
drag, startPoint x: 361, startPoint y: 323, endPoint x: 394, endPoint y: 177, distance: 149.2
click at [394, 177] on quentale-workspace at bounding box center [335, 172] width 670 height 345
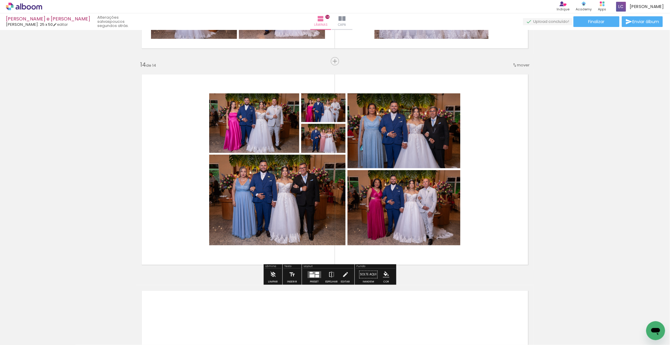
click at [307, 271] on paper-button "Preset" at bounding box center [314, 276] width 19 height 15
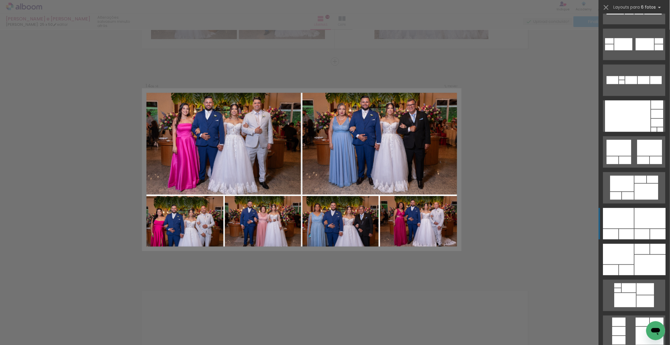
scroll to position [344, 0]
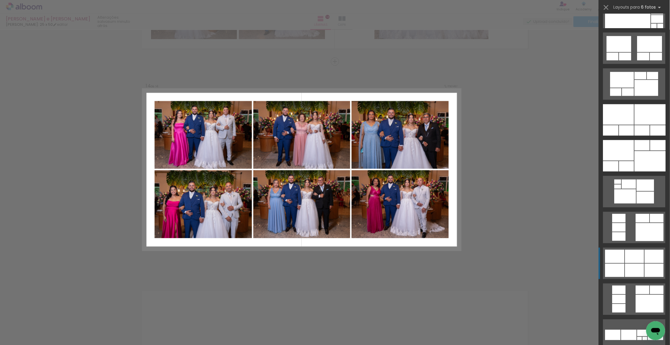
click at [644, 258] on div at bounding box center [653, 256] width 19 height 13
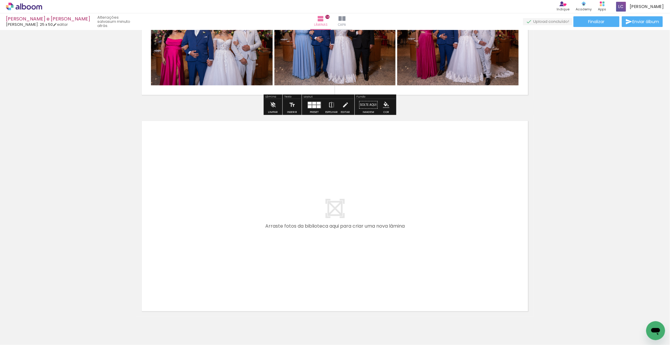
scroll to position [2992, 0]
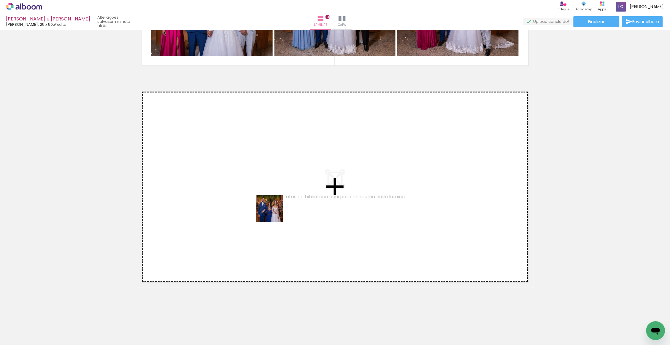
drag, startPoint x: 383, startPoint y: 327, endPoint x: 246, endPoint y: 189, distance: 194.2
click at [246, 189] on quentale-workspace at bounding box center [335, 172] width 670 height 345
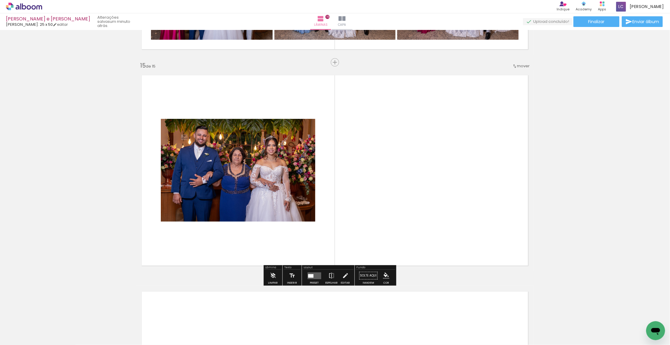
scroll to position [3009, 0]
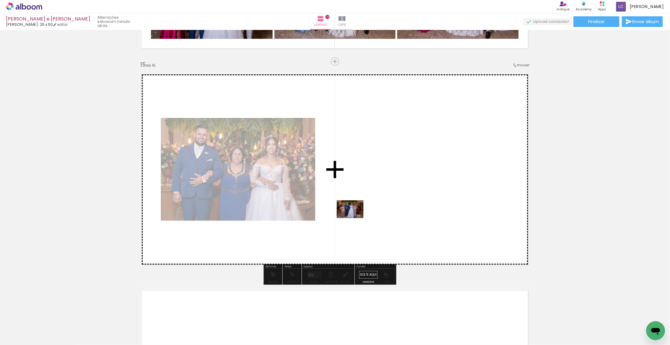
drag, startPoint x: 419, startPoint y: 325, endPoint x: 352, endPoint y: 212, distance: 131.1
click at [352, 212] on quentale-workspace at bounding box center [335, 172] width 670 height 345
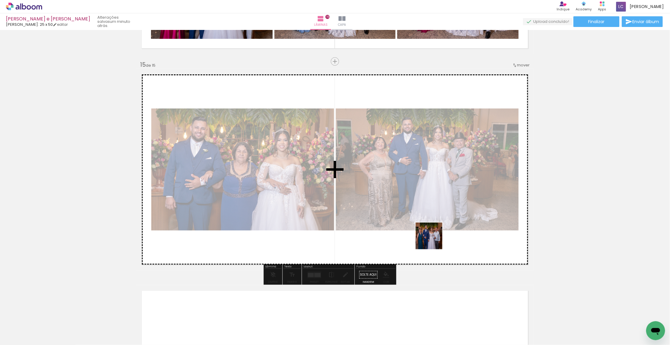
drag, startPoint x: 458, startPoint y: 324, endPoint x: 426, endPoint y: 204, distance: 124.5
click at [426, 204] on quentale-workspace at bounding box center [335, 172] width 670 height 345
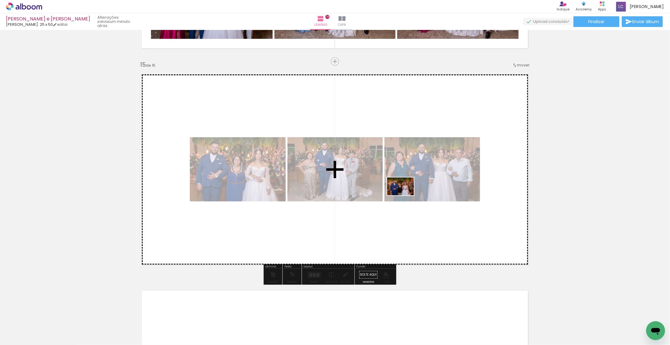
drag, startPoint x: 491, startPoint y: 331, endPoint x: 402, endPoint y: 191, distance: 165.5
click at [402, 191] on quentale-workspace at bounding box center [335, 172] width 670 height 345
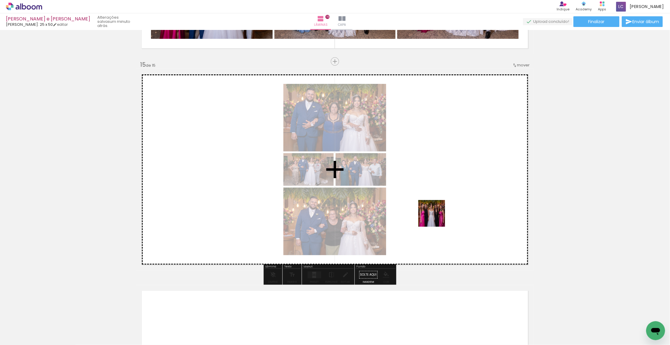
drag, startPoint x: 521, startPoint y: 328, endPoint x: 427, endPoint y: 202, distance: 156.2
click at [427, 202] on quentale-workspace at bounding box center [335, 172] width 670 height 345
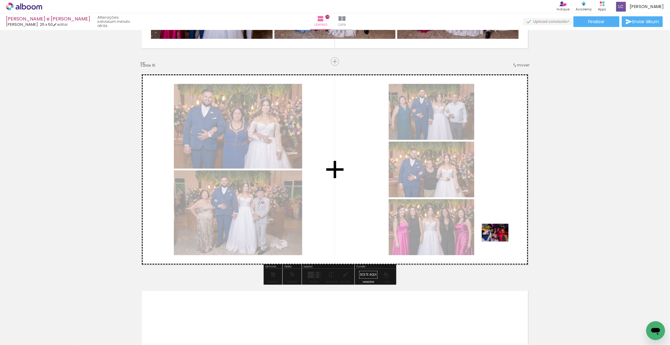
drag, startPoint x: 646, startPoint y: 323, endPoint x: 451, endPoint y: 204, distance: 228.7
click at [451, 204] on quentale-workspace at bounding box center [335, 172] width 670 height 345
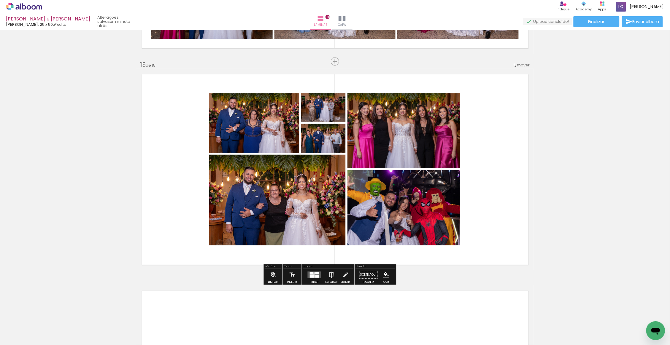
click at [317, 274] on div at bounding box center [317, 273] width 4 height 2
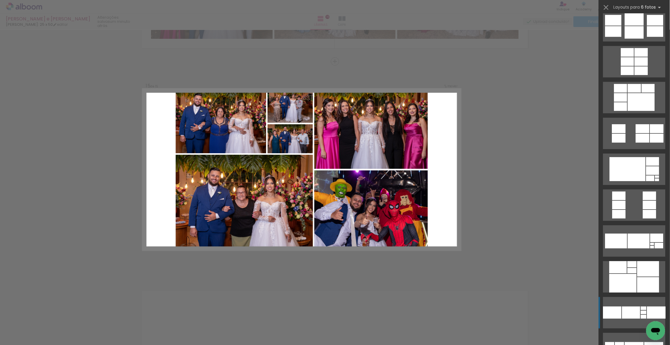
scroll to position [1506, 0]
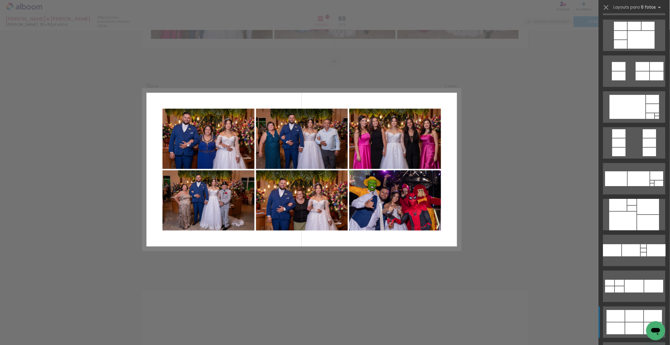
click at [637, 323] on div at bounding box center [634, 329] width 18 height 12
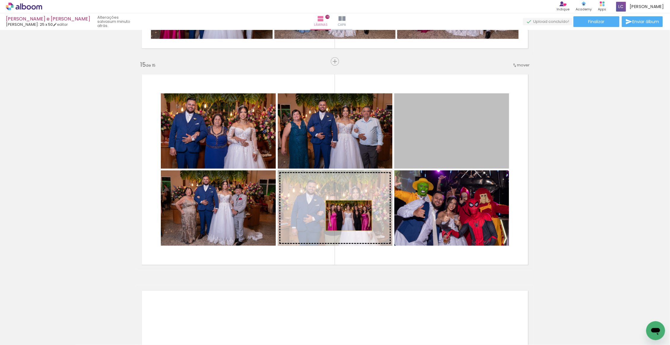
drag, startPoint x: 450, startPoint y: 139, endPoint x: 346, endPoint y: 219, distance: 131.3
click at [0, 0] on slot at bounding box center [0, 0] width 0 height 0
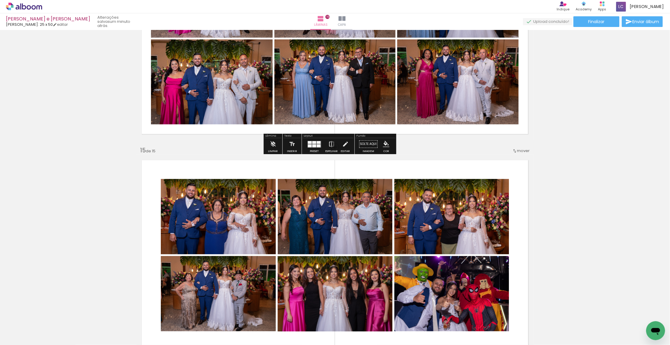
scroll to position [2727, 0]
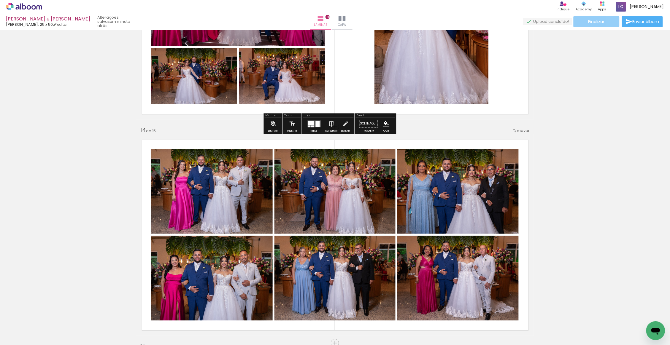
click at [599, 20] on span "Finalizar" at bounding box center [596, 22] width 16 height 4
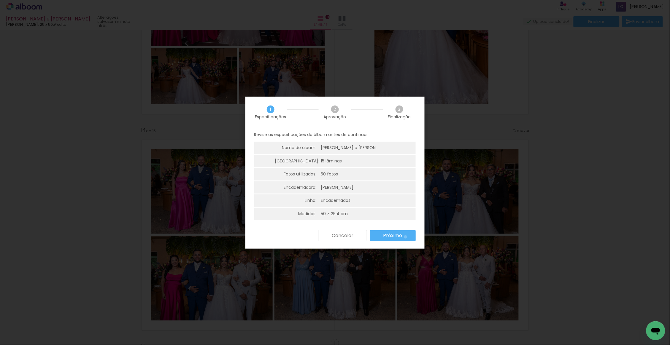
click at [405, 236] on paper-button "Próximo" at bounding box center [393, 235] width 46 height 11
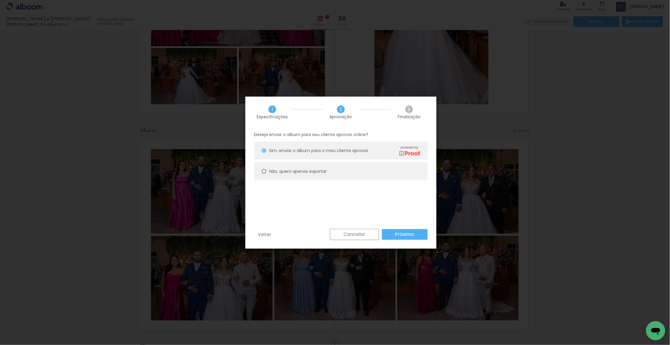
click at [0, 0] on slot "Próximo" at bounding box center [0, 0] width 0 height 0
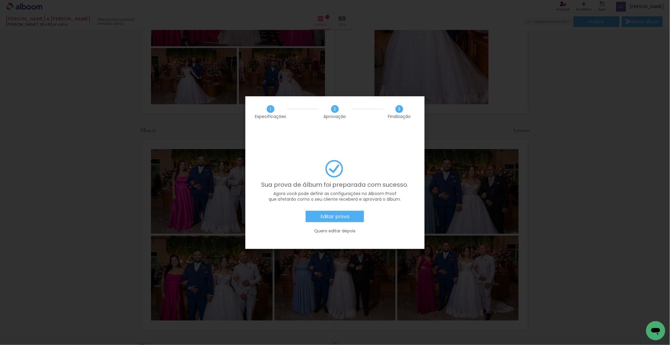
click at [0, 0] on slot "Editar prova" at bounding box center [0, 0] width 0 height 0
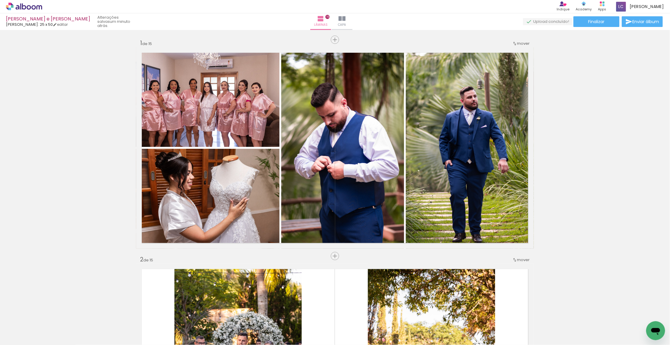
scroll to position [0, 1035]
